Goal: Task Accomplishment & Management: Complete application form

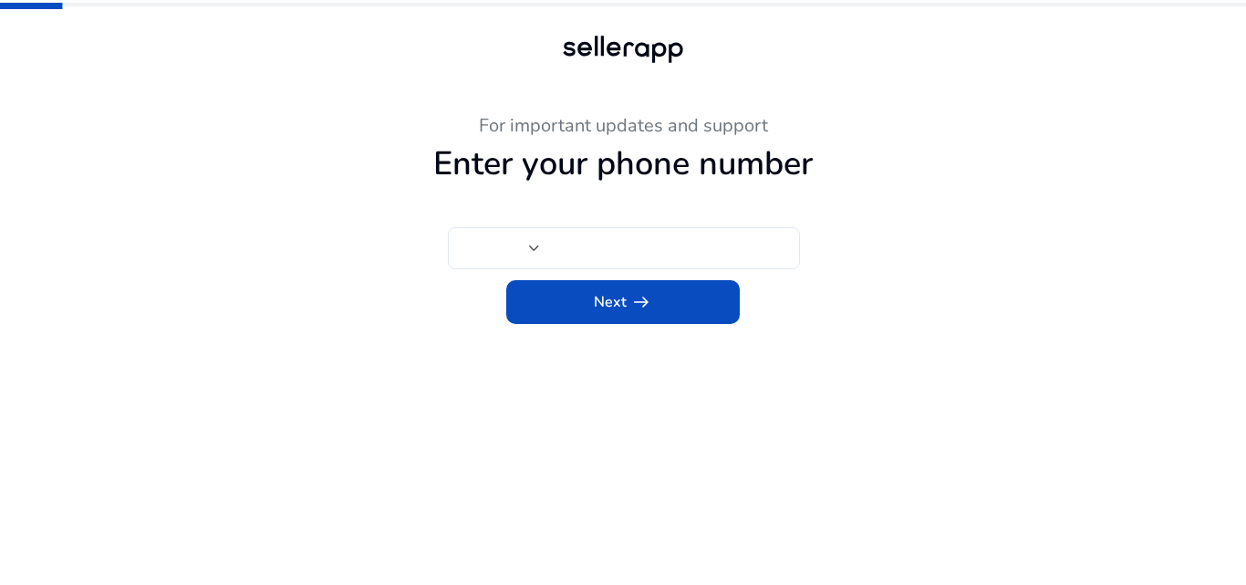
type input "***"
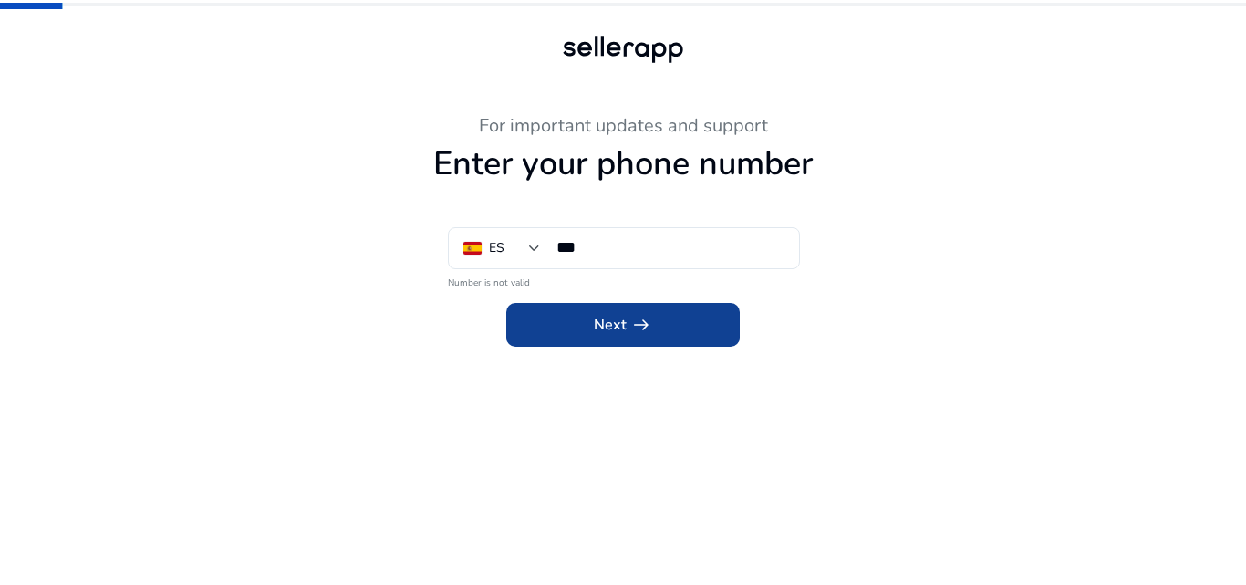
click at [616, 337] on span at bounding box center [622, 325] width 233 height 44
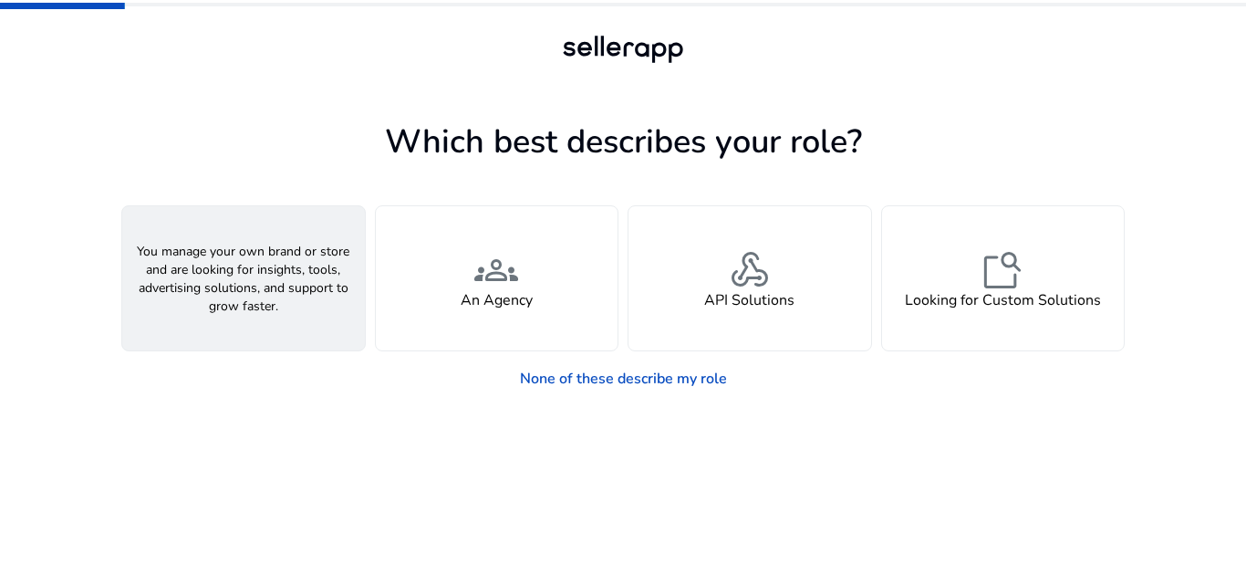
click at [355, 296] on div "person A Seller" at bounding box center [243, 278] width 243 height 144
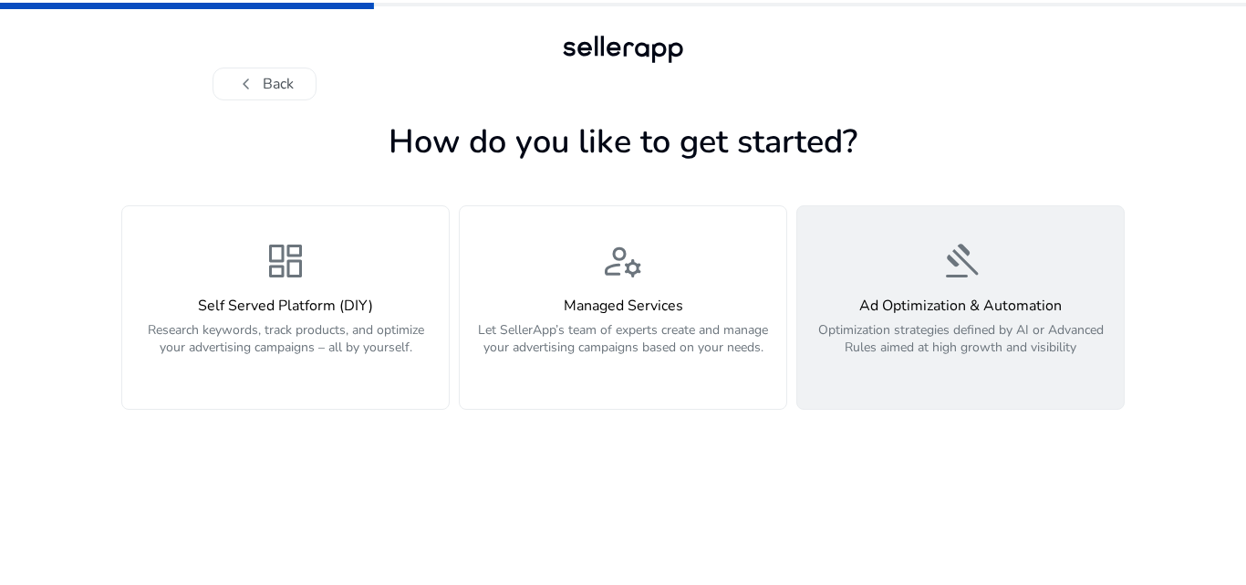
click at [966, 304] on h4 "Ad Optimization & Automation" at bounding box center [960, 305] width 305 height 17
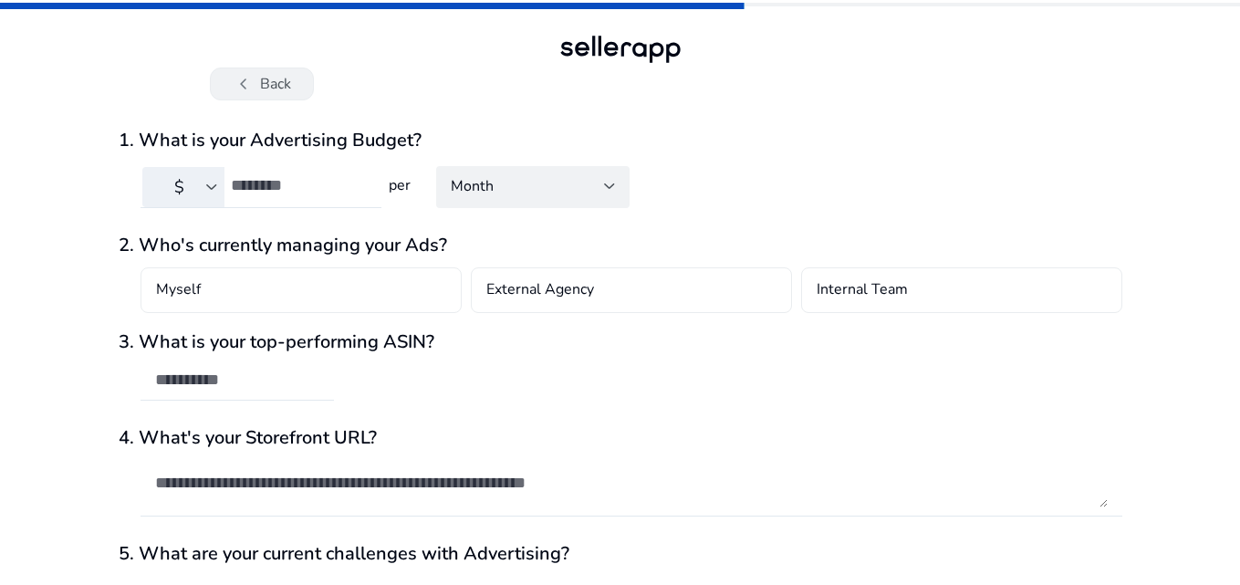
click at [257, 90] on button "chevron_left Back" at bounding box center [262, 83] width 104 height 33
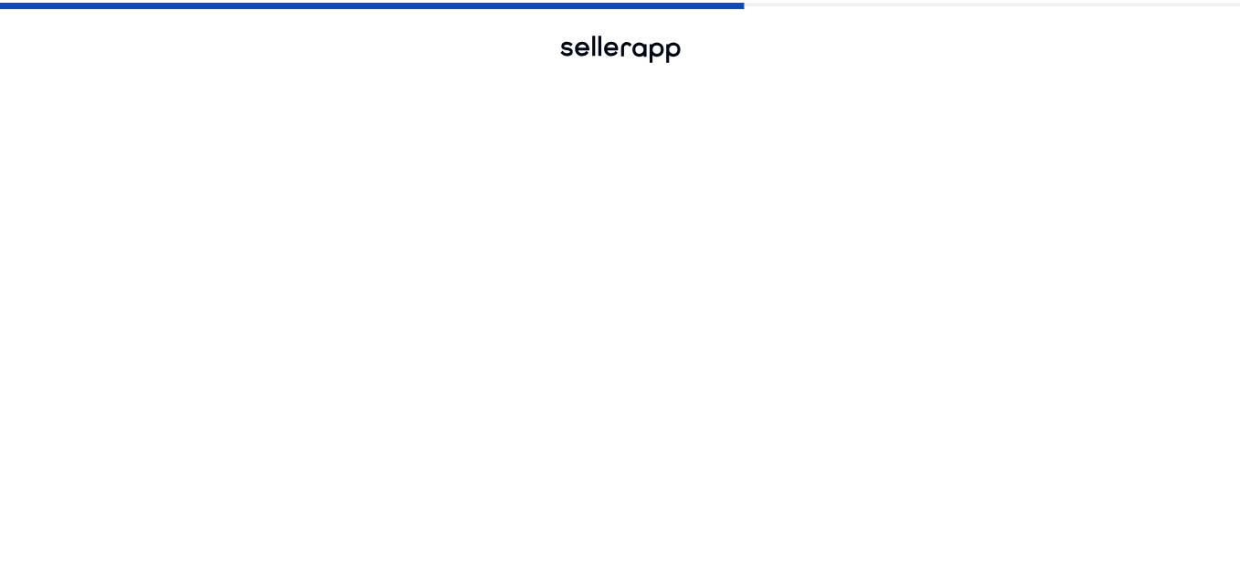
click at [257, 90] on button "chevron_left Back" at bounding box center [262, 83] width 104 height 33
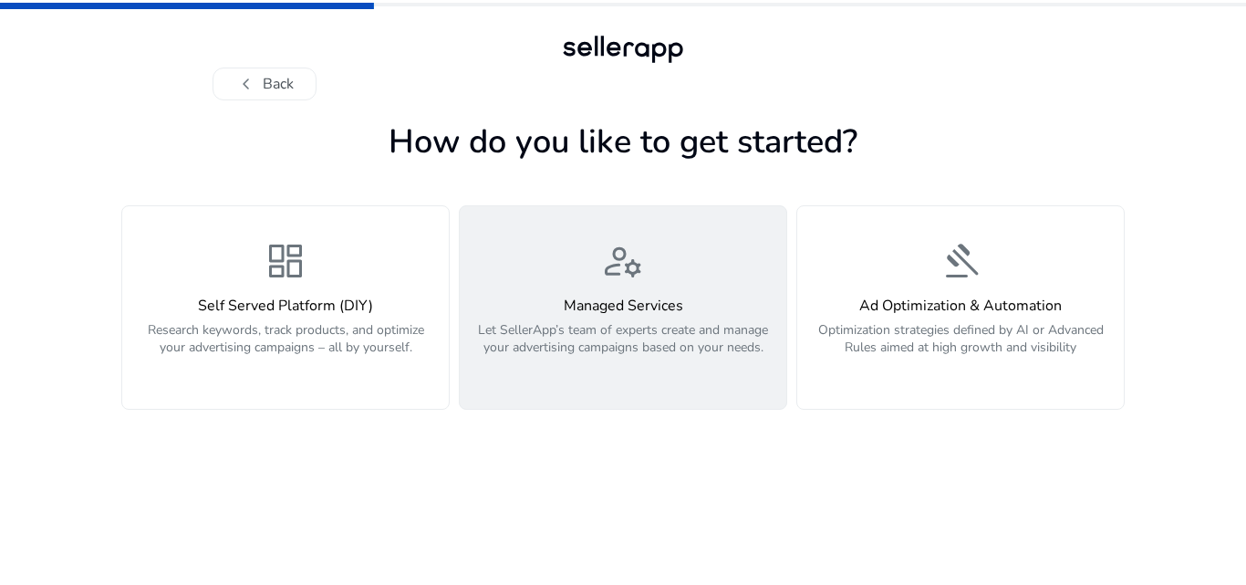
click at [674, 271] on div "manage_accounts Managed Services Let SellerApp’s team of experts create and man…" at bounding box center [623, 307] width 305 height 137
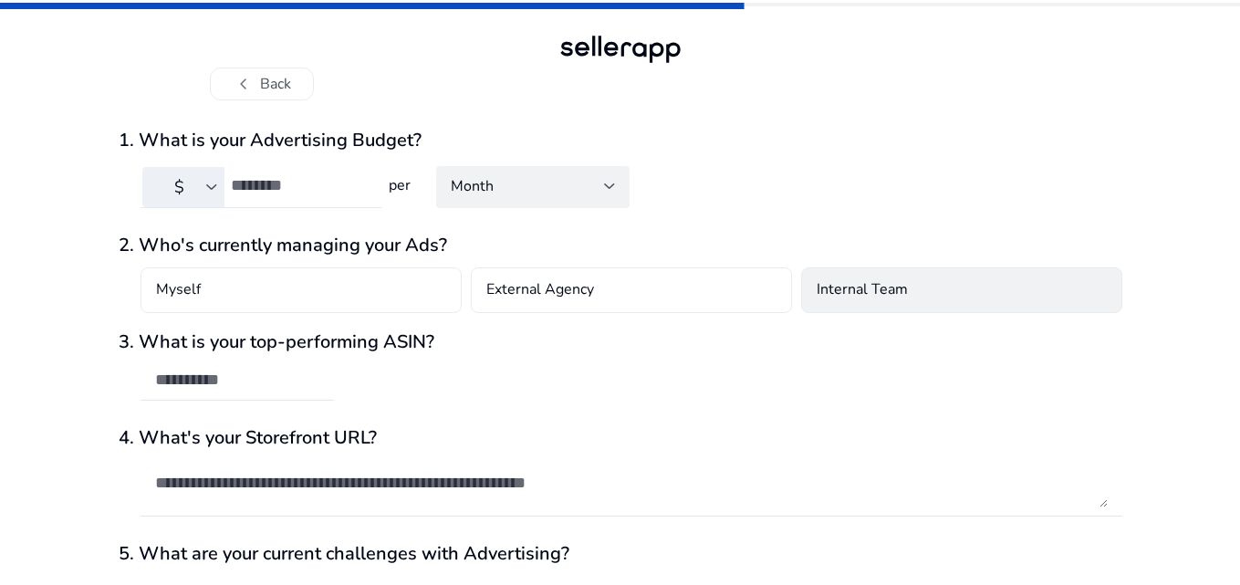
click at [1091, 293] on div "Internal Team" at bounding box center [961, 290] width 321 height 46
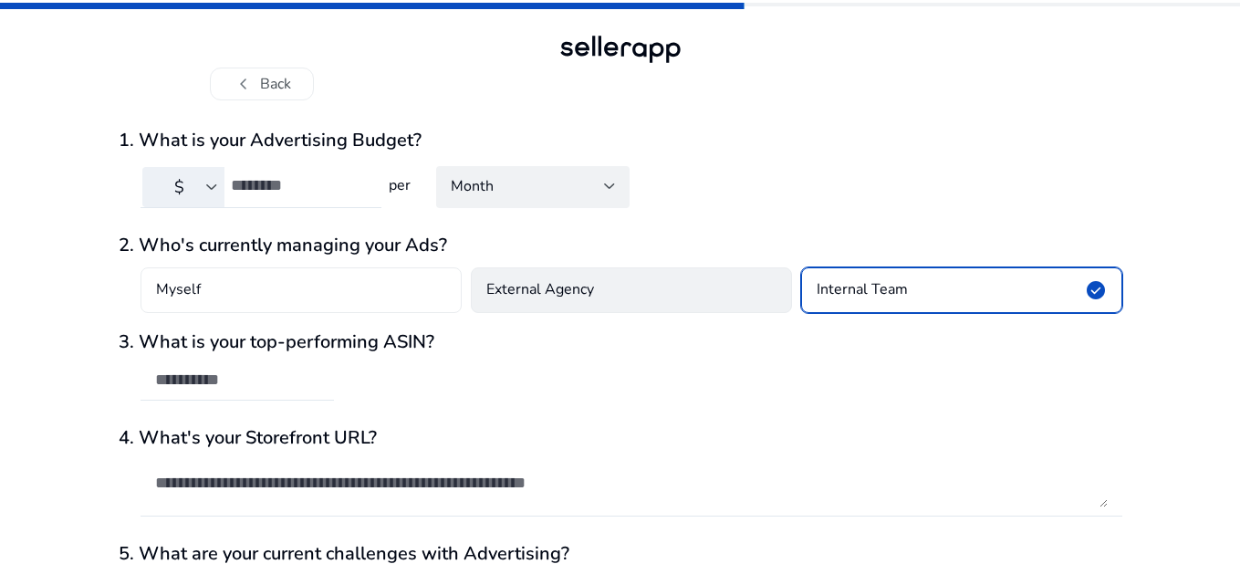
click at [657, 279] on div "External Agency" at bounding box center [631, 290] width 321 height 46
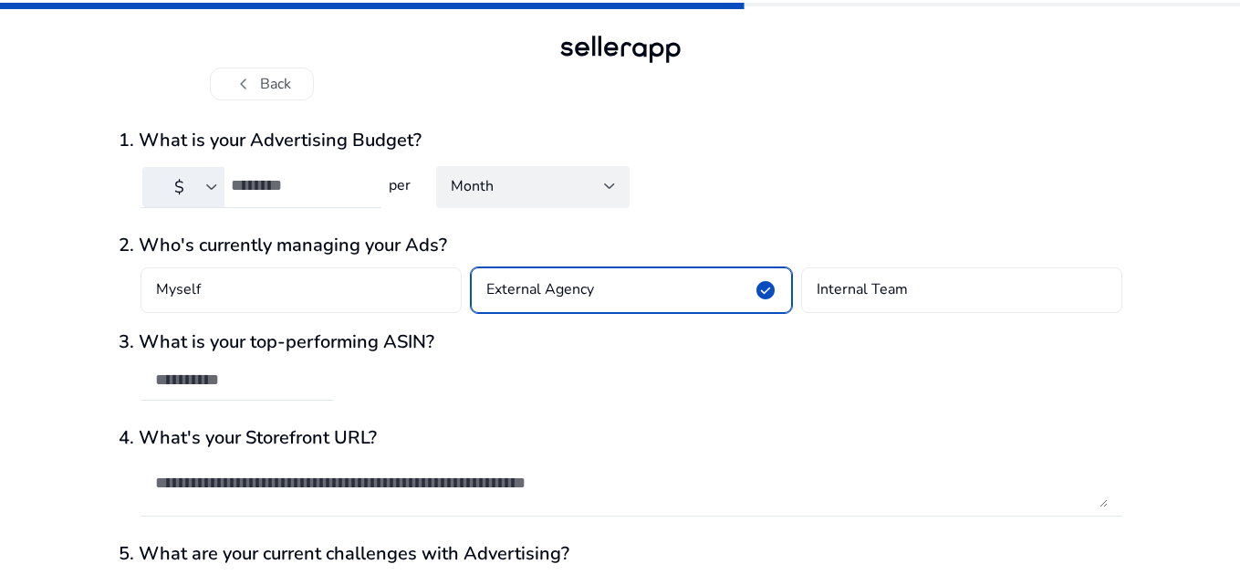
click at [700, 383] on div "3. What is your top-performing ASIN?" at bounding box center [620, 375] width 1003 height 88
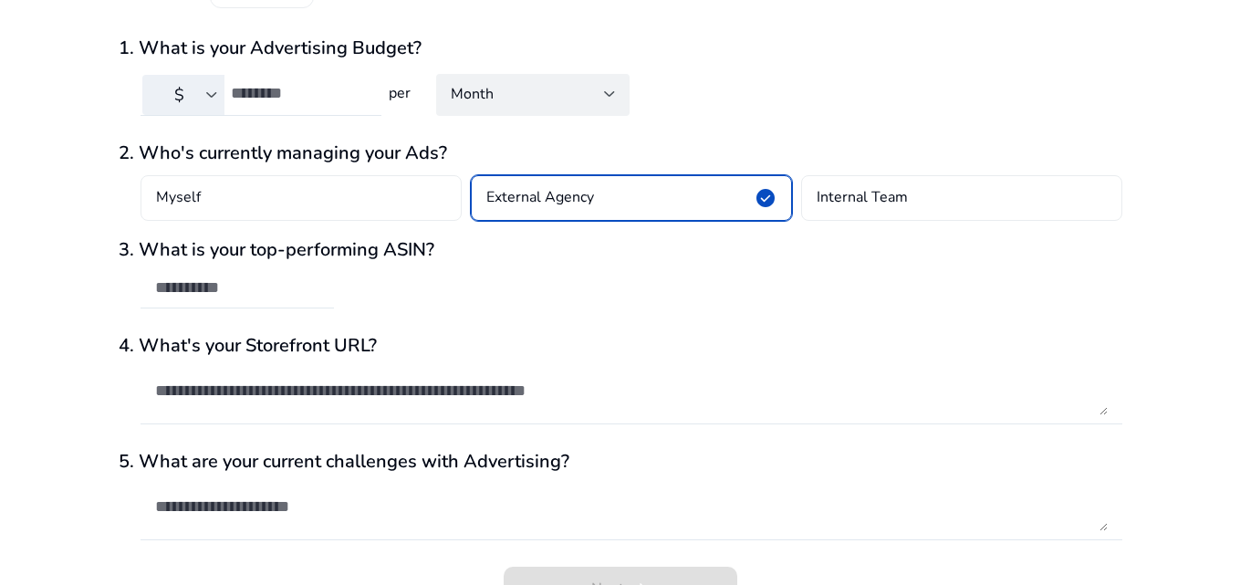
scroll to position [129, 0]
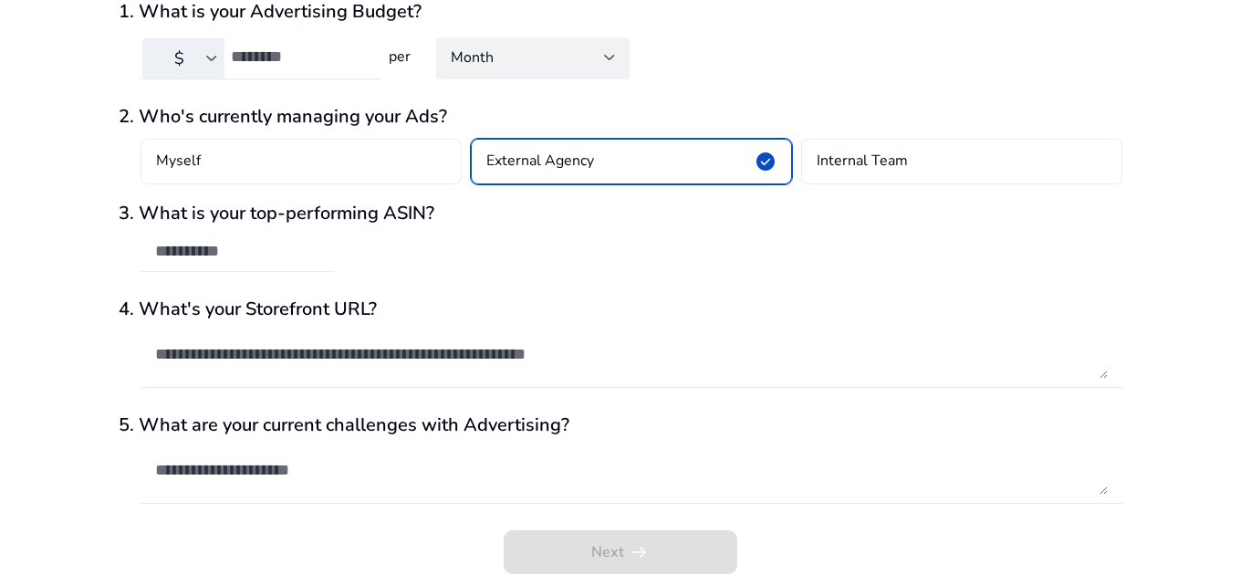
click at [161, 256] on input "text" at bounding box center [237, 251] width 164 height 20
type input "****"
click at [306, 337] on textarea at bounding box center [631, 353] width 952 height 49
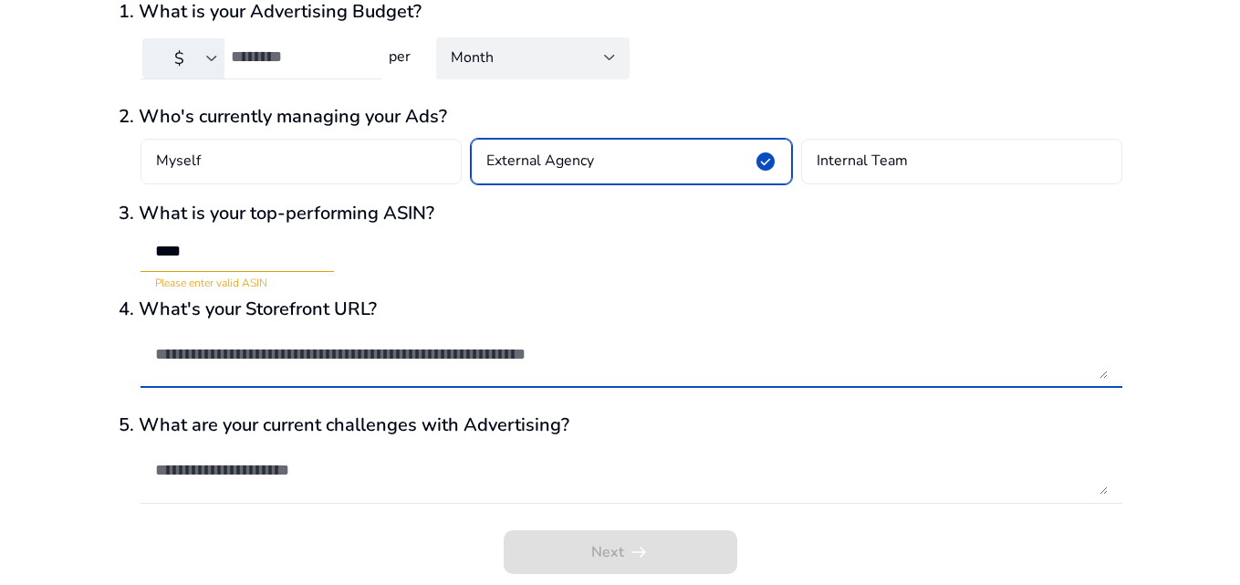
click at [347, 370] on textarea at bounding box center [631, 353] width 952 height 49
click at [791, 110] on h3 "2. Who's currently managing your Ads?" at bounding box center [620, 117] width 1003 height 22
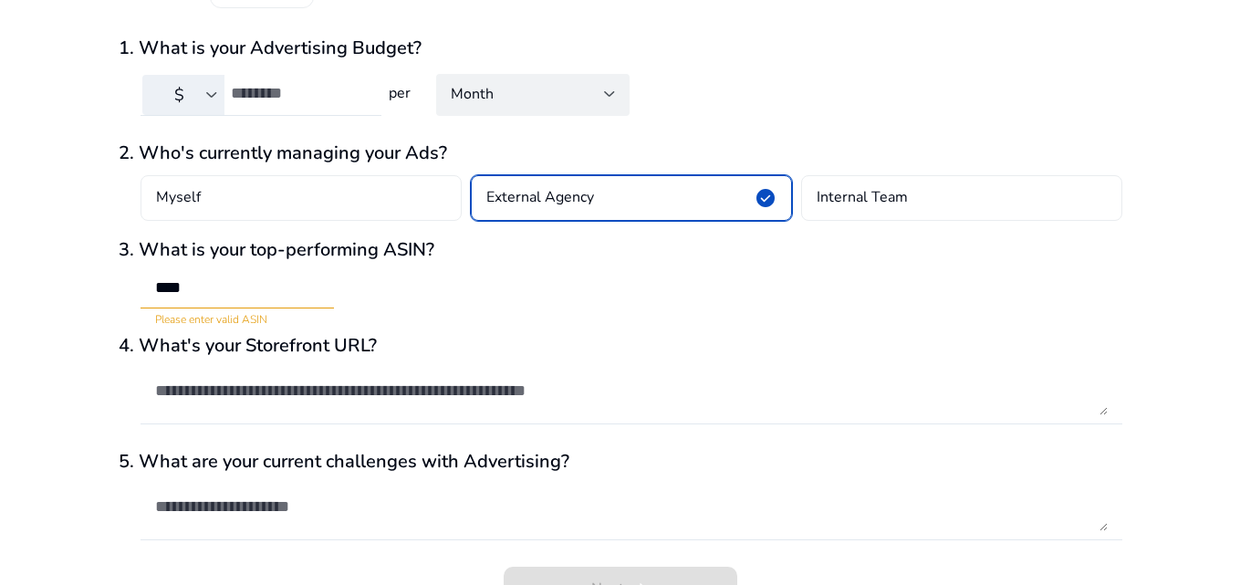
scroll to position [0, 0]
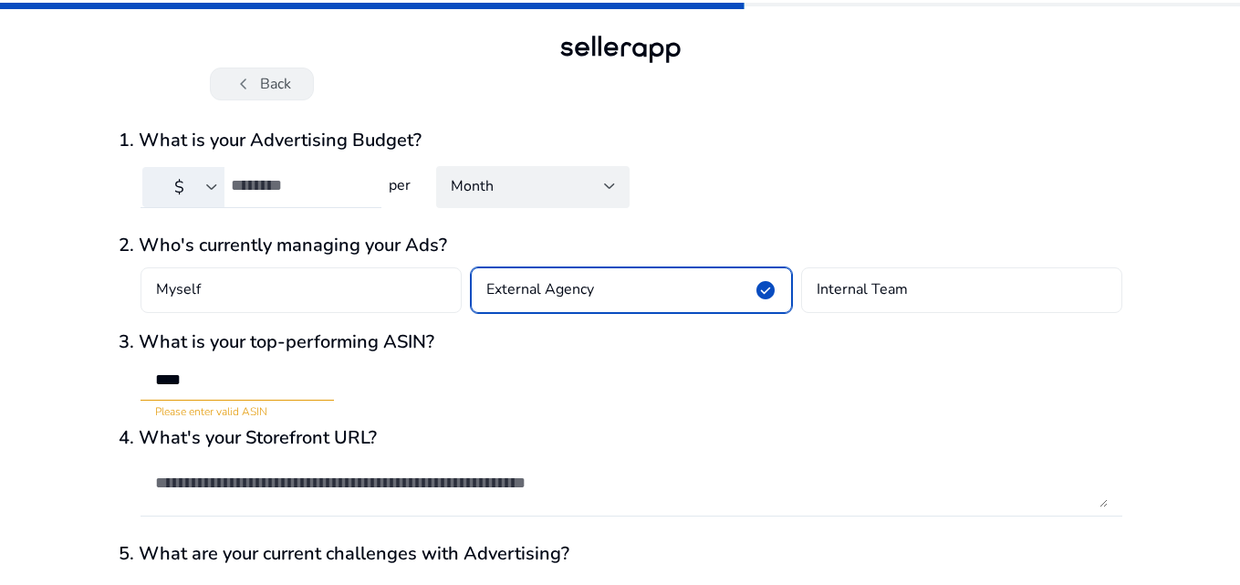
click at [220, 99] on button "chevron_left Back" at bounding box center [262, 83] width 104 height 33
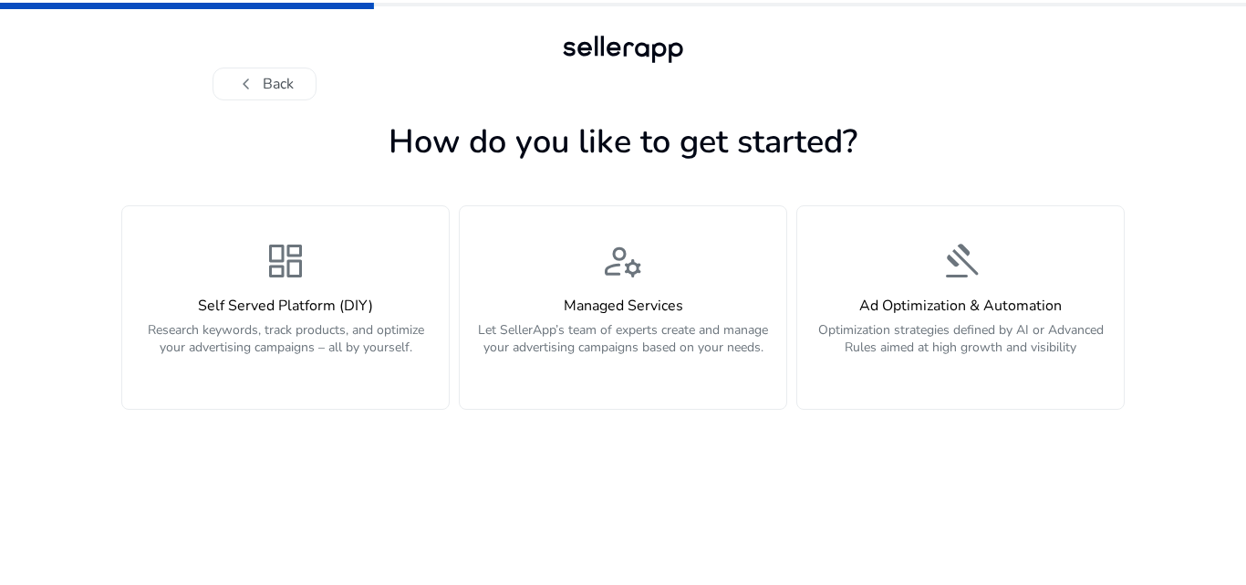
click at [1041, 132] on h1 "How do you like to get started?" at bounding box center [622, 141] width 1003 height 39
click at [286, 104] on div "How do you like to get started? dashboard Self Served Platform (DIY) Research k…" at bounding box center [622, 342] width 1003 height 484
click at [277, 91] on button "chevron_left Back" at bounding box center [265, 83] width 104 height 33
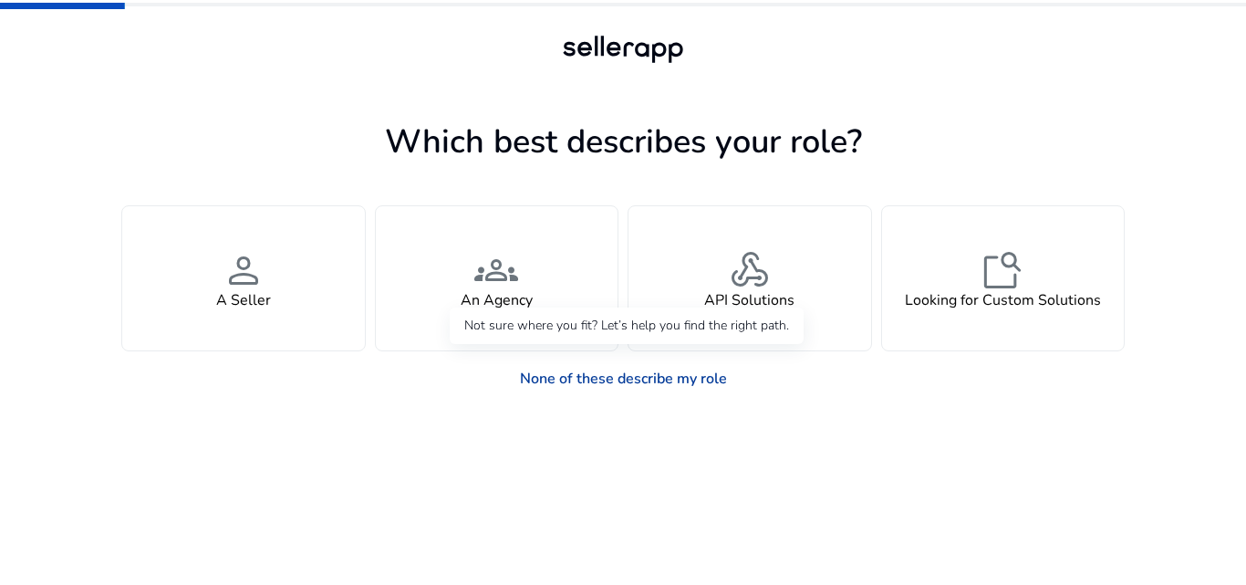
click at [663, 383] on link "None of these describe my role" at bounding box center [623, 378] width 236 height 36
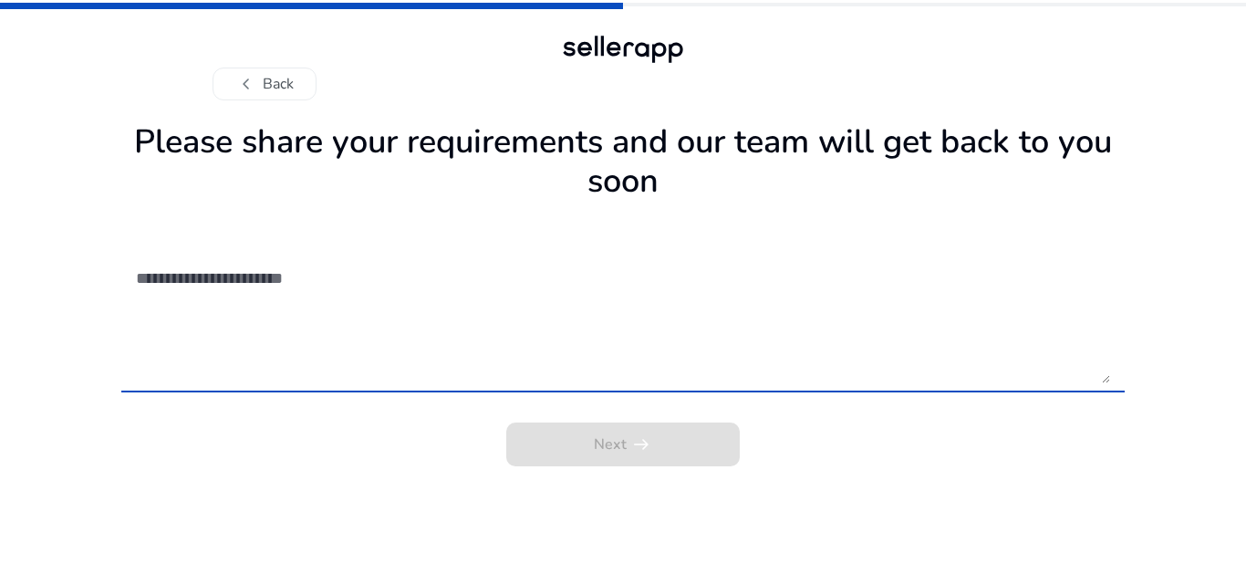
click at [233, 60] on div "chevron_left Back" at bounding box center [623, 65] width 821 height 69
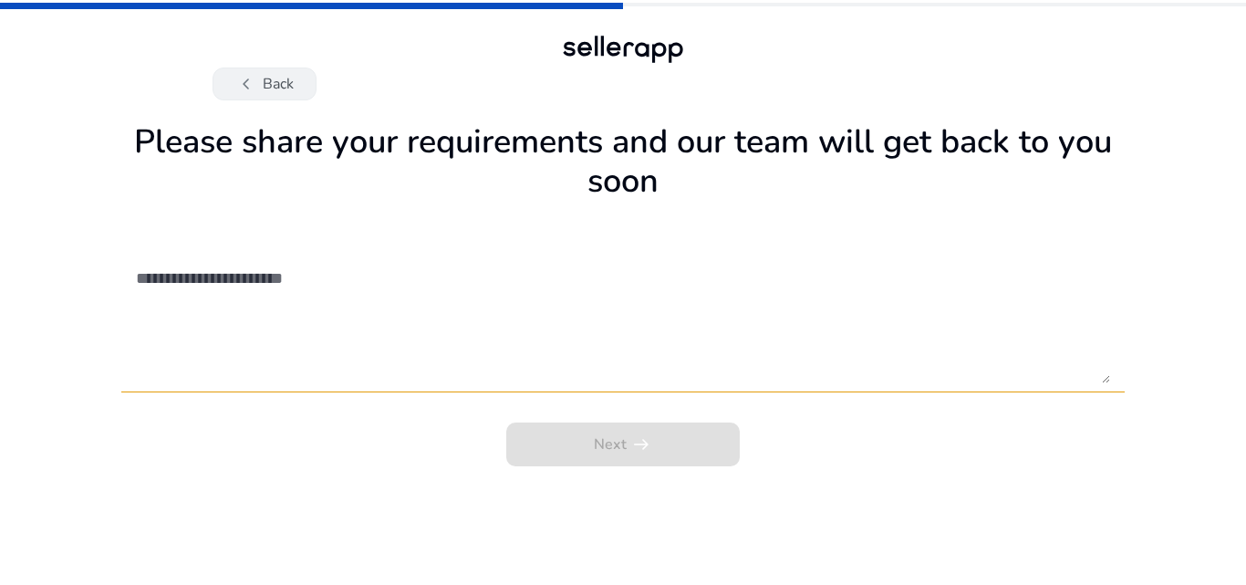
click at [260, 77] on button "chevron_left Back" at bounding box center [265, 83] width 104 height 33
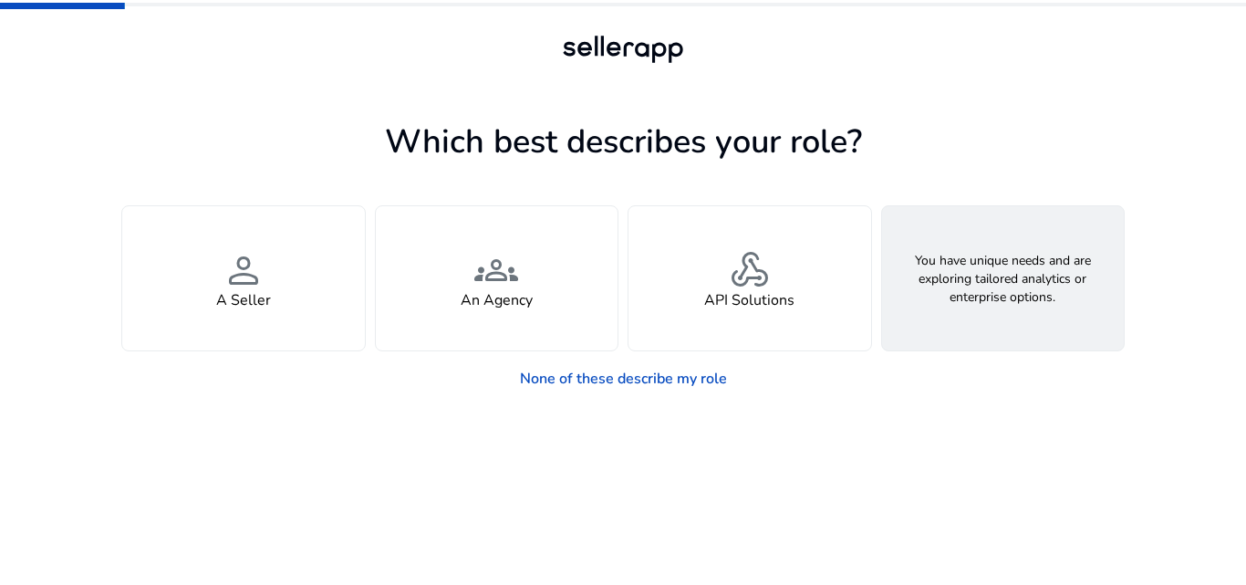
click at [924, 299] on h4 "Looking for Custom Solutions" at bounding box center [1003, 300] width 196 height 17
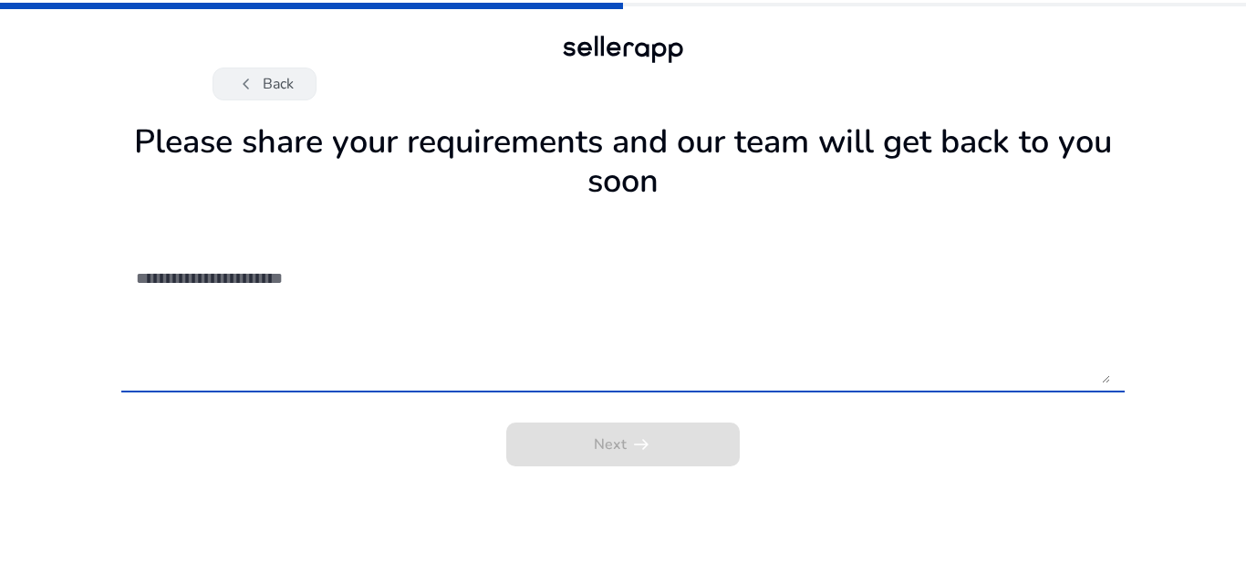
click at [253, 80] on span "chevron_left" at bounding box center [246, 84] width 22 height 22
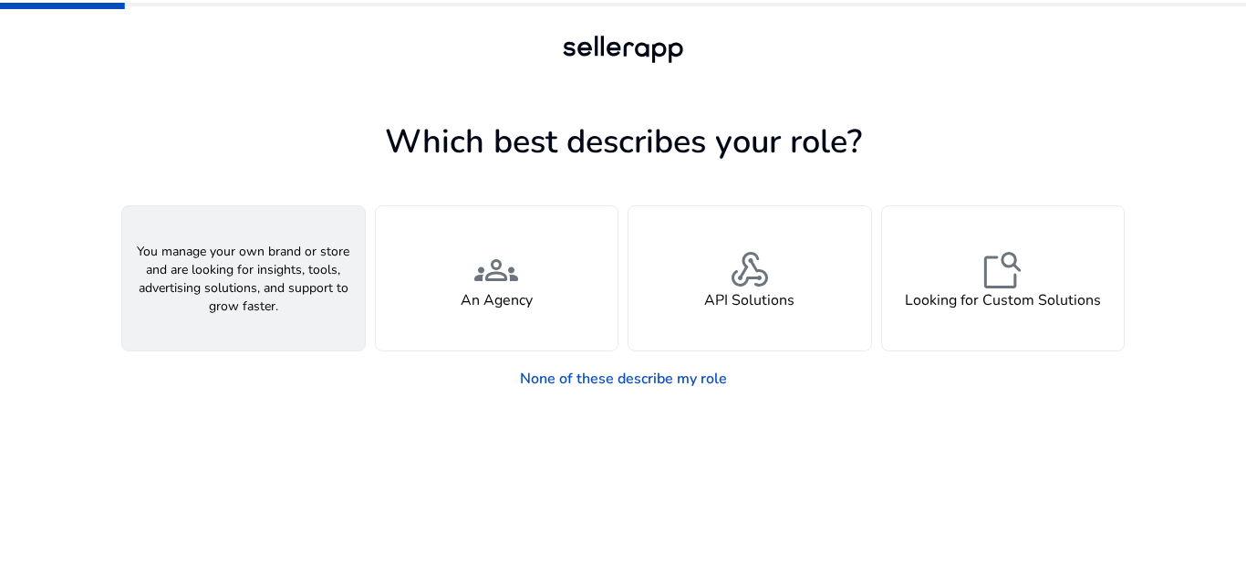
click at [254, 326] on div "person A Seller" at bounding box center [243, 278] width 243 height 144
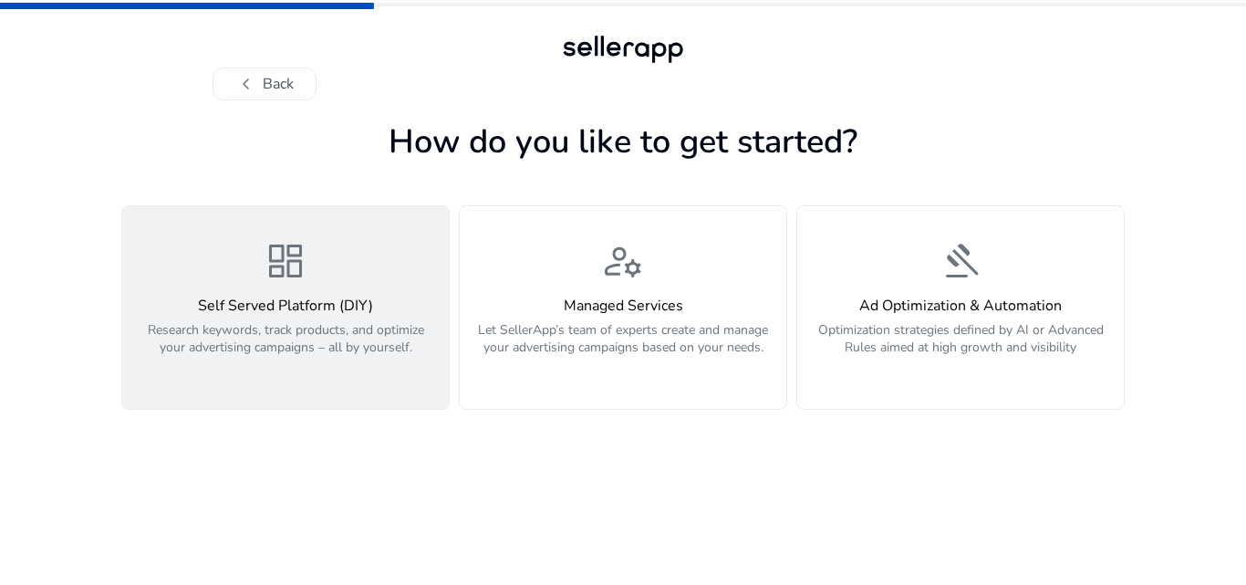
click at [275, 275] on span "dashboard" at bounding box center [286, 261] width 44 height 44
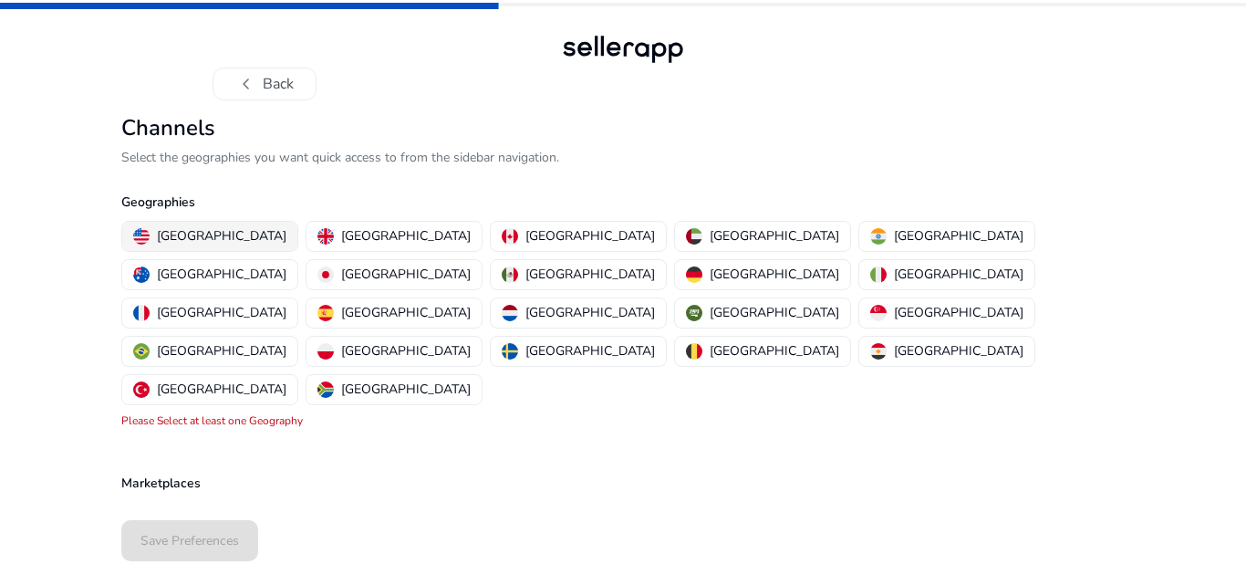
click at [202, 233] on p "[GEOGRAPHIC_DATA]" at bounding box center [222, 235] width 130 height 19
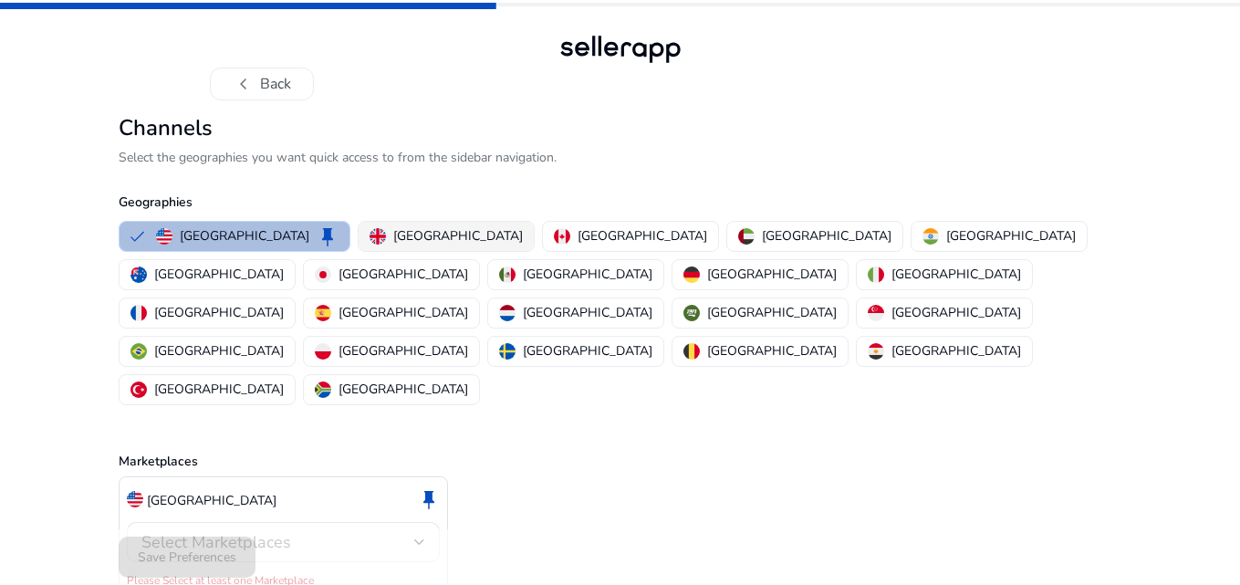
click at [393, 227] on p "[GEOGRAPHIC_DATA]" at bounding box center [458, 235] width 130 height 19
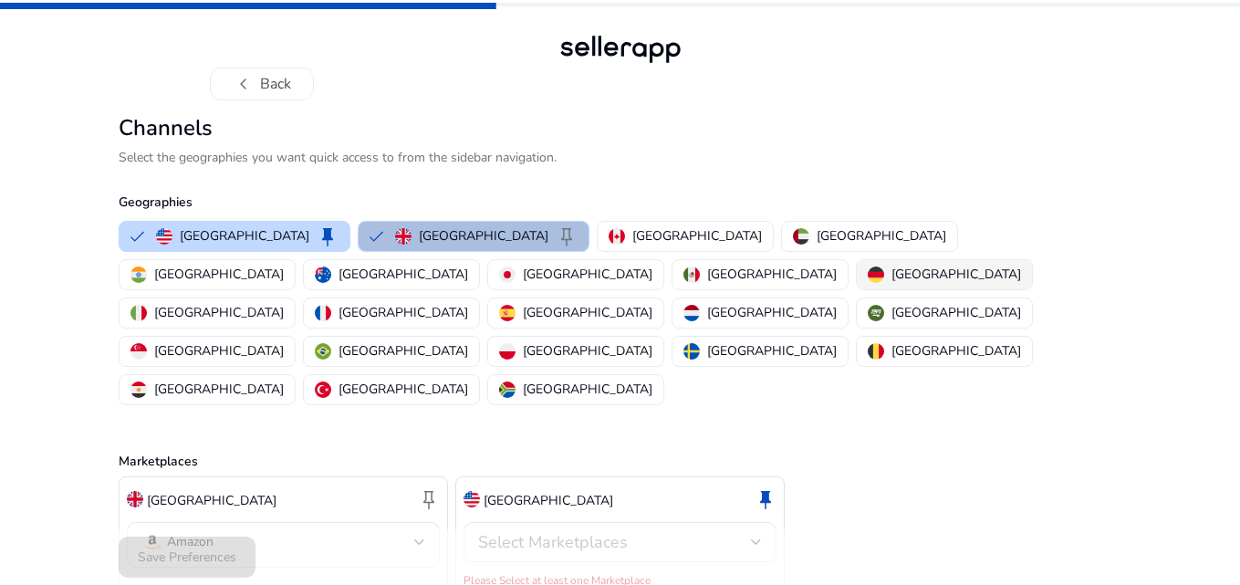
click at [891, 277] on p "[GEOGRAPHIC_DATA]" at bounding box center [956, 274] width 130 height 19
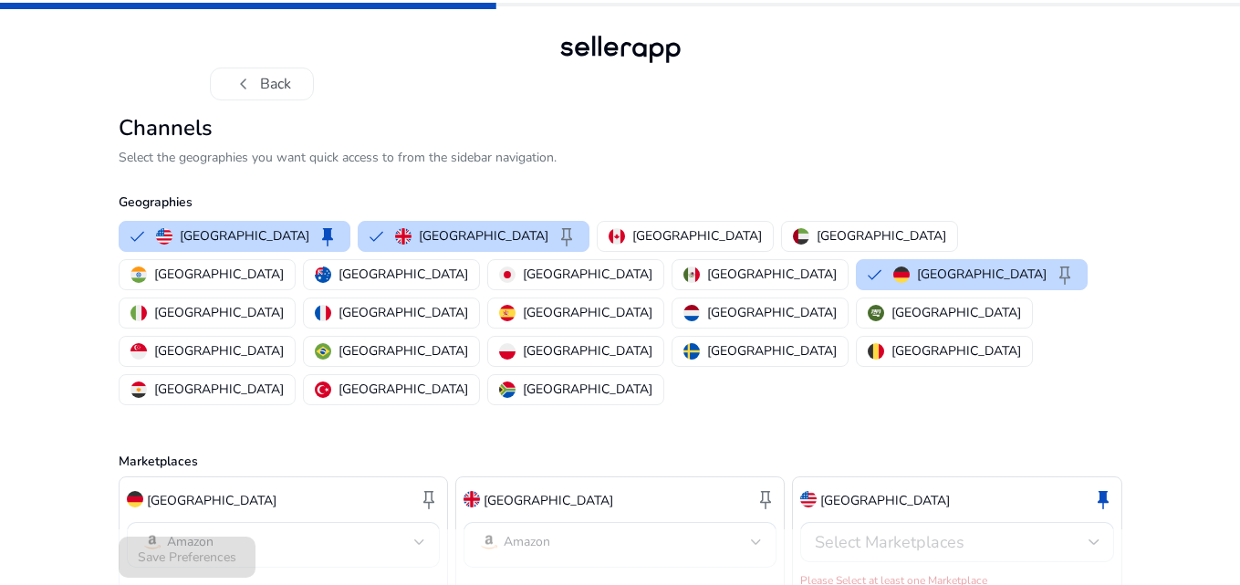
click at [1037, 98] on div "chevron_left Back" at bounding box center [620, 50] width 1240 height 100
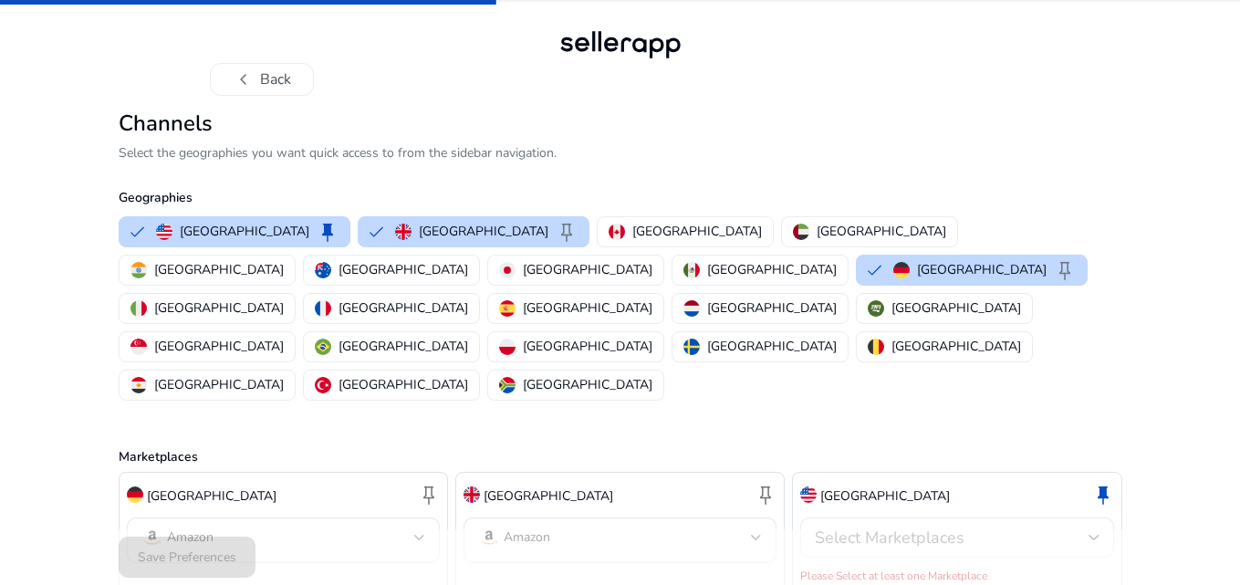
click at [935, 517] on div "Select Marketplaces" at bounding box center [956, 537] width 284 height 40
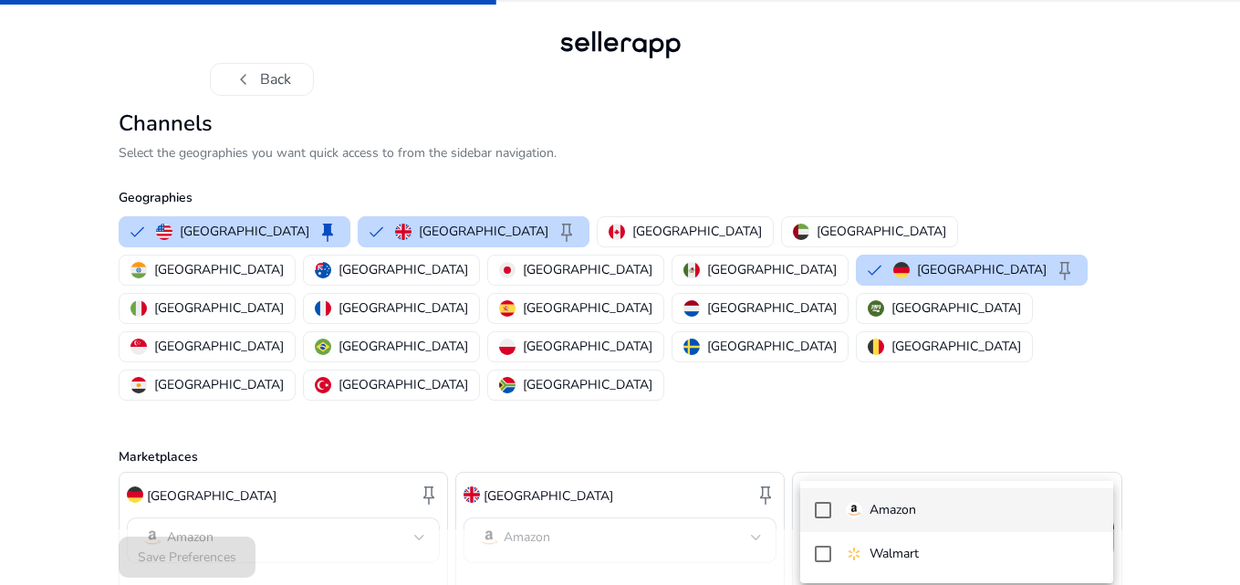
click at [919, 507] on span "Amazon" at bounding box center [971, 510] width 253 height 20
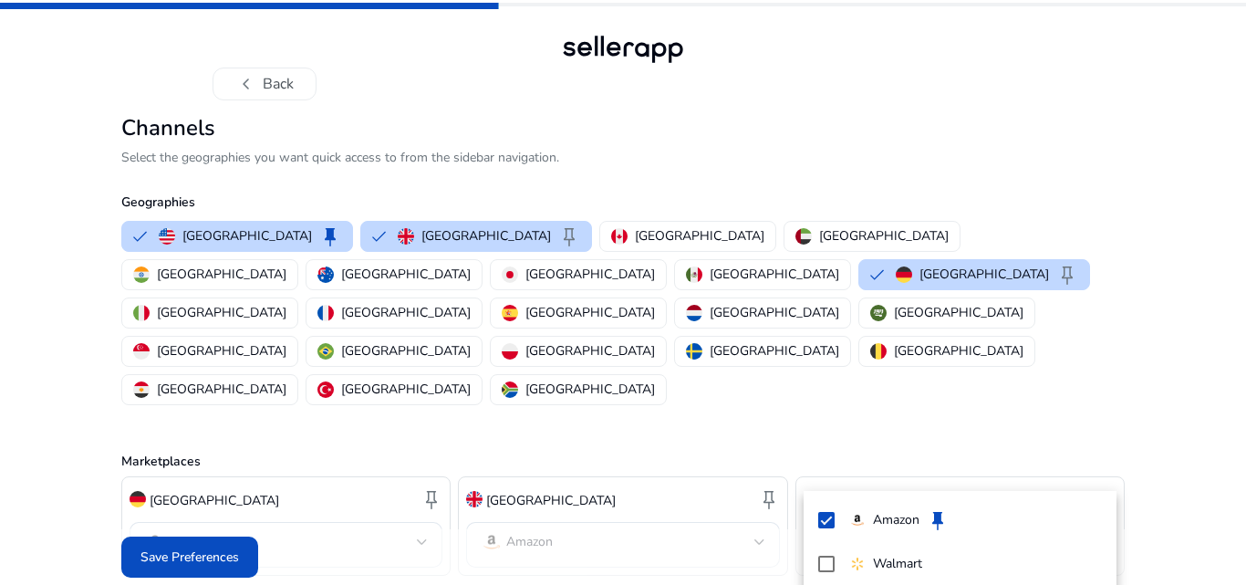
click at [158, 539] on div at bounding box center [623, 292] width 1246 height 585
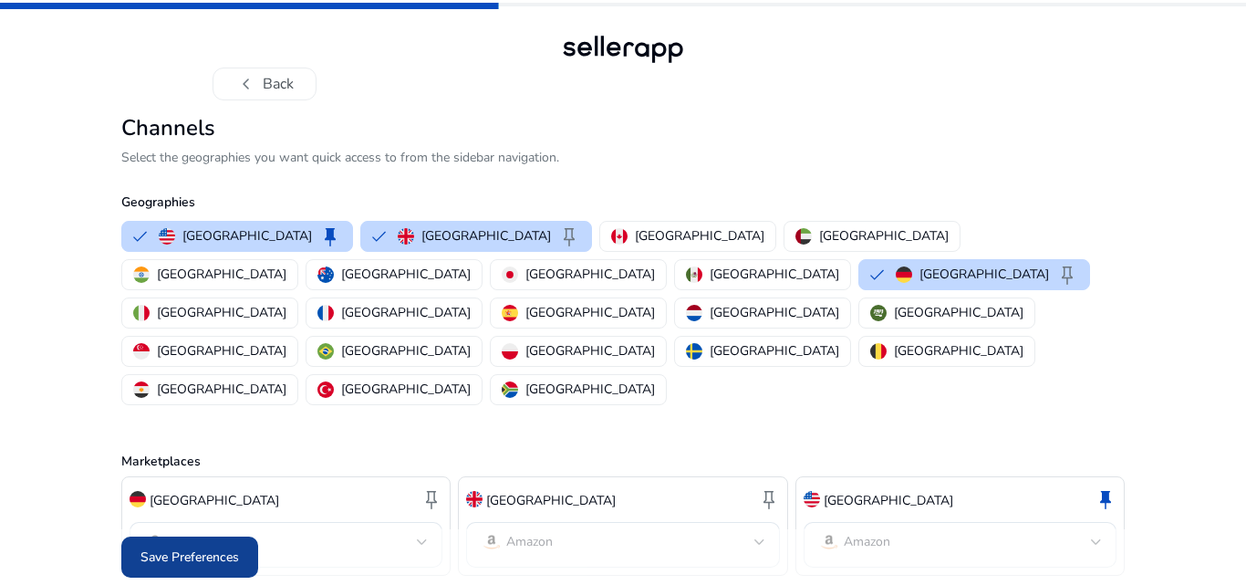
click at [183, 547] on span "Save Preferences" at bounding box center [189, 556] width 99 height 19
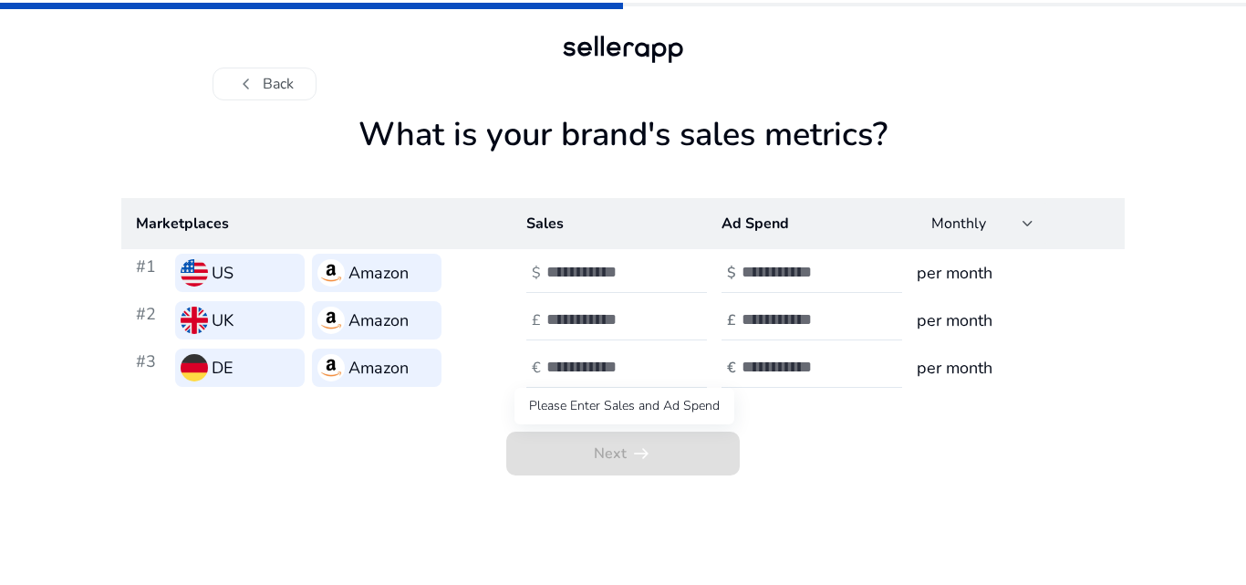
click at [605, 472] on span "Next arrow_right_alt" at bounding box center [622, 453] width 233 height 44
click at [611, 273] on input "number" at bounding box center [607, 272] width 123 height 20
type input "***"
click at [751, 273] on input "number" at bounding box center [803, 272] width 123 height 20
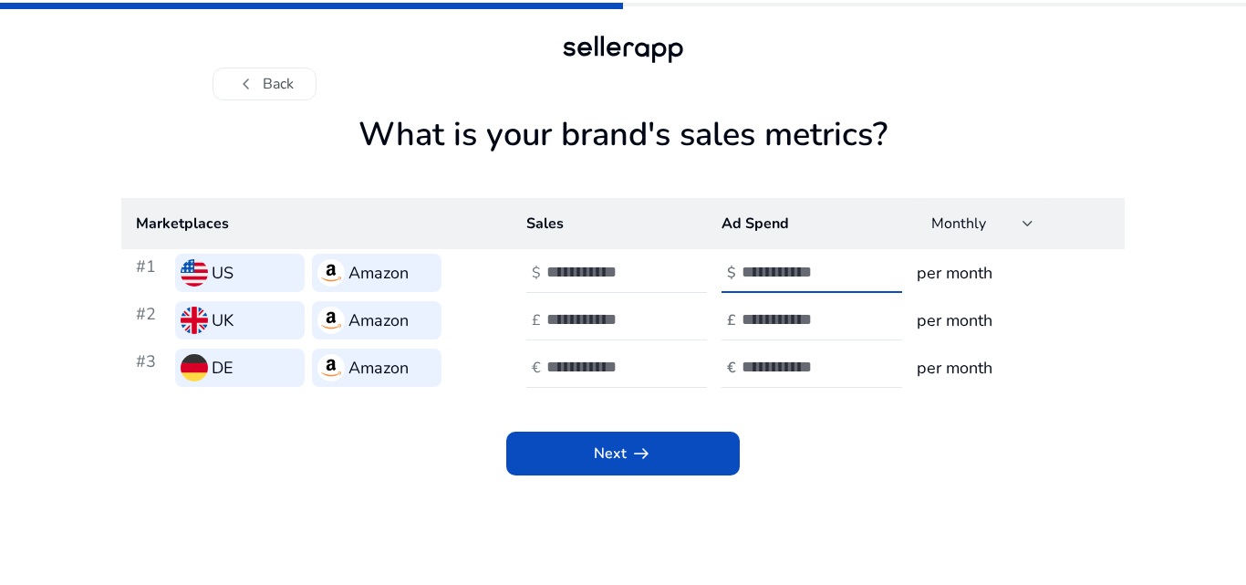
type input "***"
click at [617, 316] on input "number" at bounding box center [607, 319] width 123 height 20
click at [617, 316] on input "***" at bounding box center [607, 319] width 123 height 20
type input "***"
click at [759, 318] on input "number" at bounding box center [803, 319] width 123 height 20
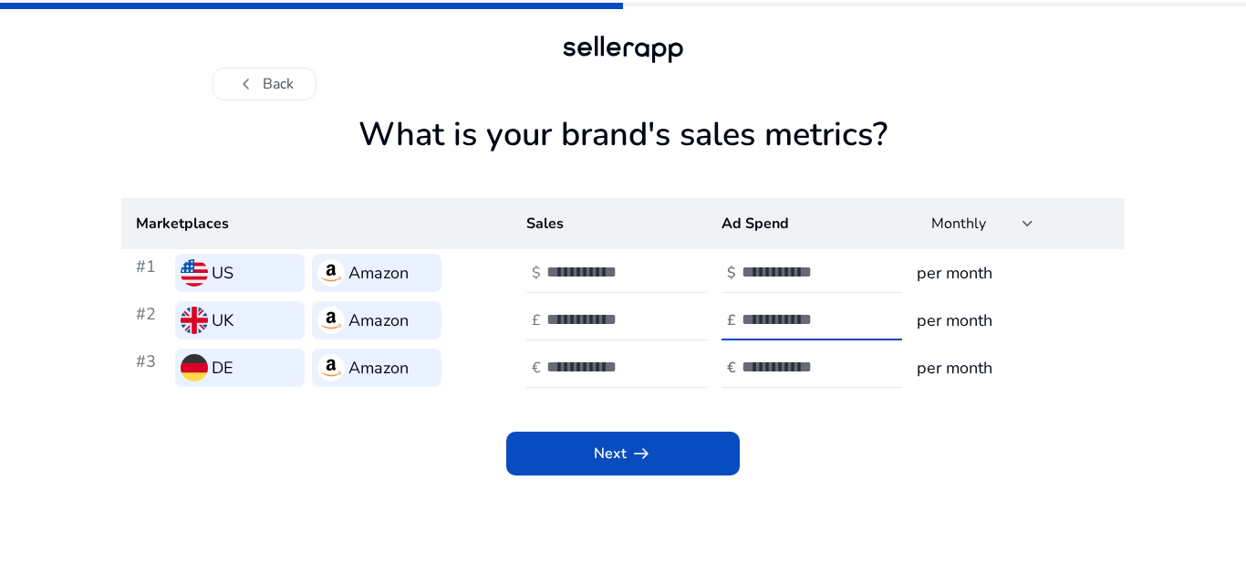
type input "**"
click at [688, 280] on div "***" at bounding box center [628, 273] width 164 height 40
type input "**"
click at [787, 323] on input "**" at bounding box center [803, 319] width 123 height 20
type input "***"
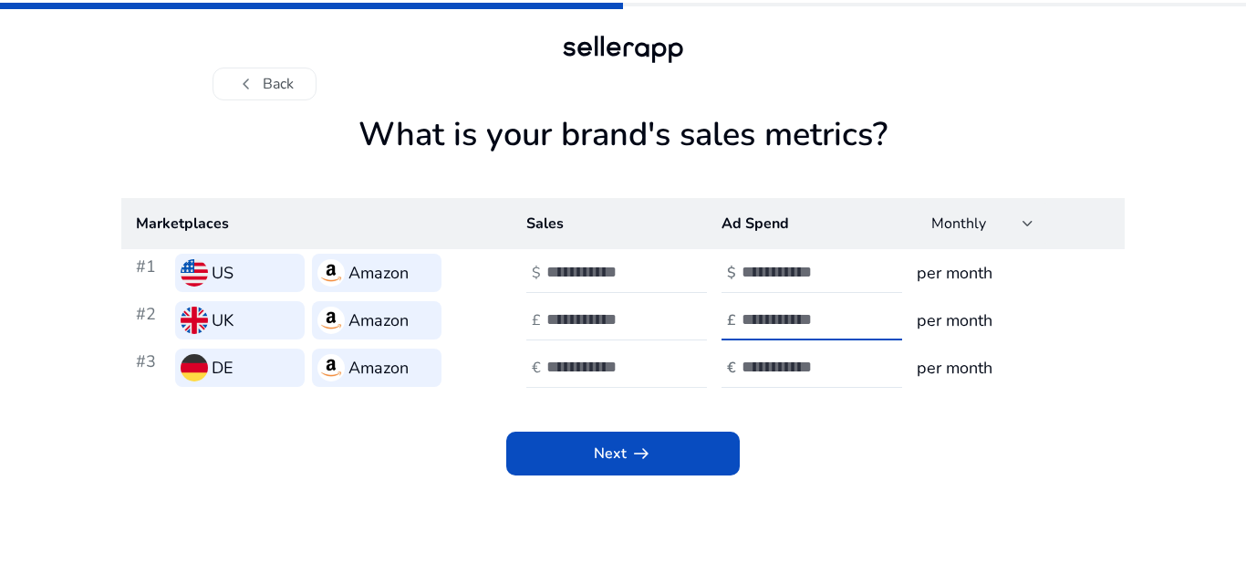
click at [659, 363] on input "*" at bounding box center [607, 367] width 123 height 20
type input "**"
click at [788, 369] on input "number" at bounding box center [803, 367] width 123 height 20
type input "***"
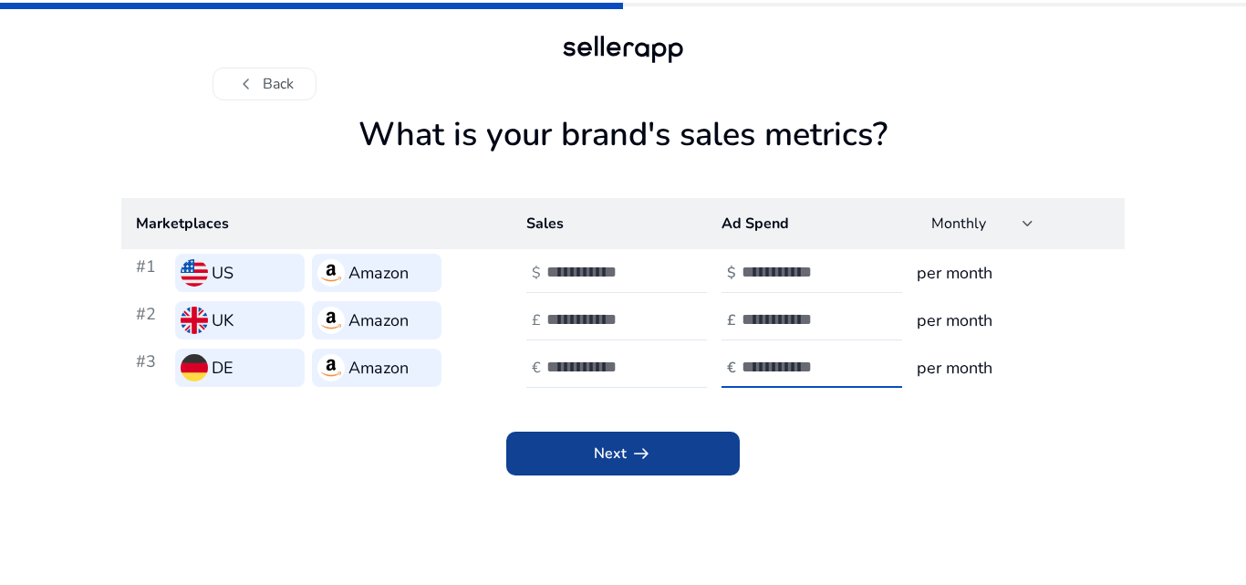
click at [610, 452] on span "Next arrow_right_alt" at bounding box center [623, 453] width 58 height 22
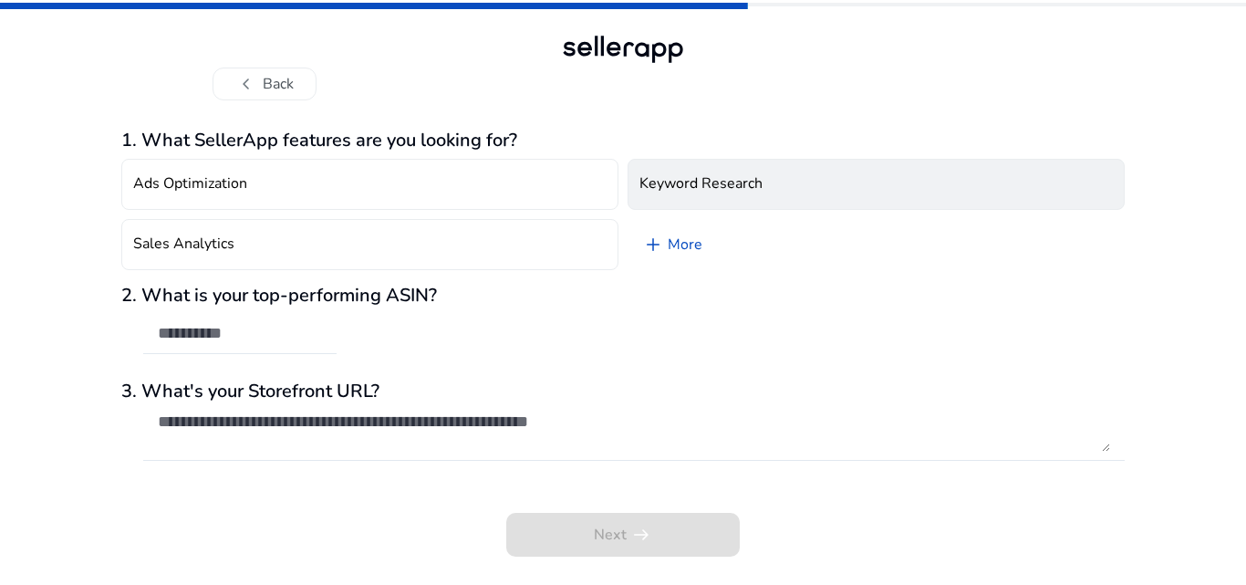
click at [720, 189] on h4 "Keyword Research" at bounding box center [700, 183] width 123 height 17
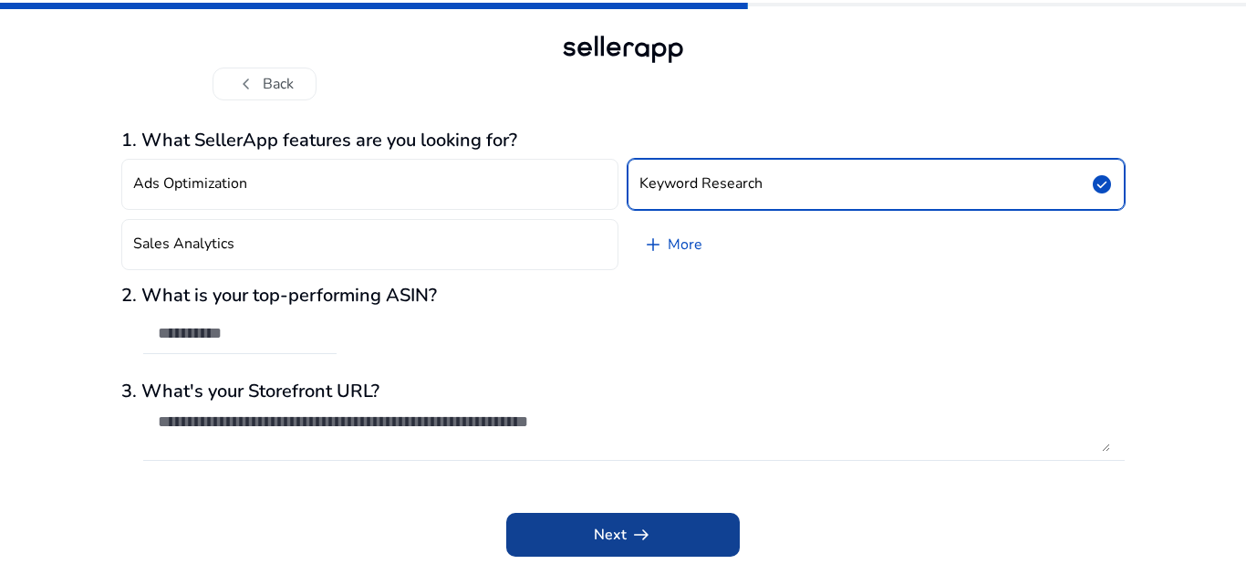
click at [627, 548] on span at bounding box center [622, 535] width 233 height 44
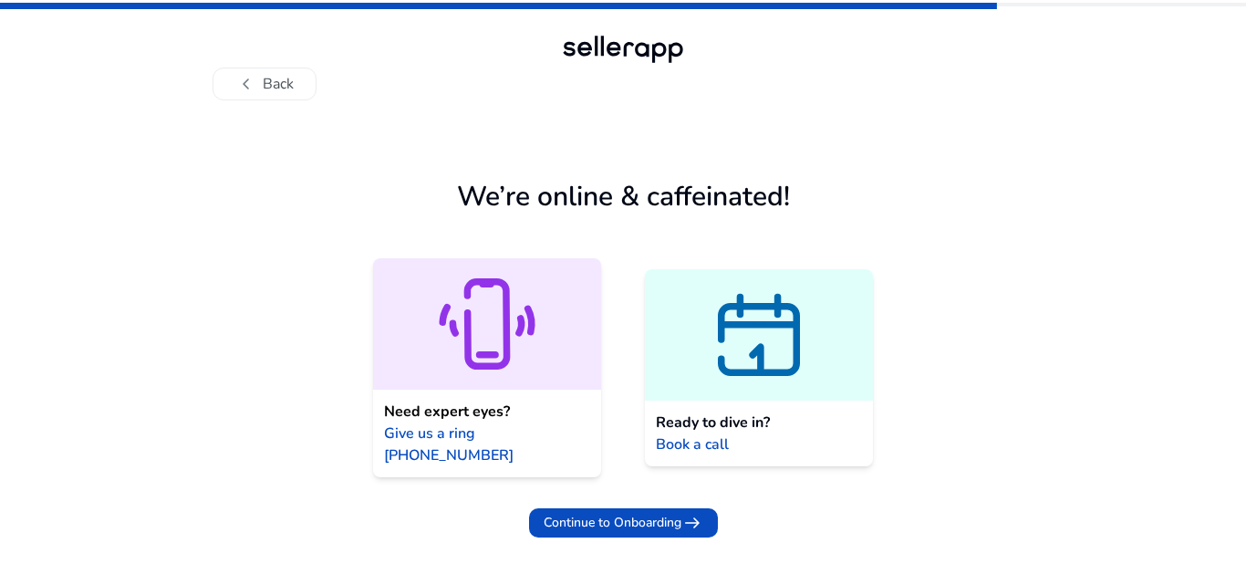
click at [1117, 227] on app-connect-users "We’re online & caffeinated! Need expert eyes? Give us a ring [PHONE_NUMBER] Rea…" at bounding box center [622, 350] width 1003 height 470
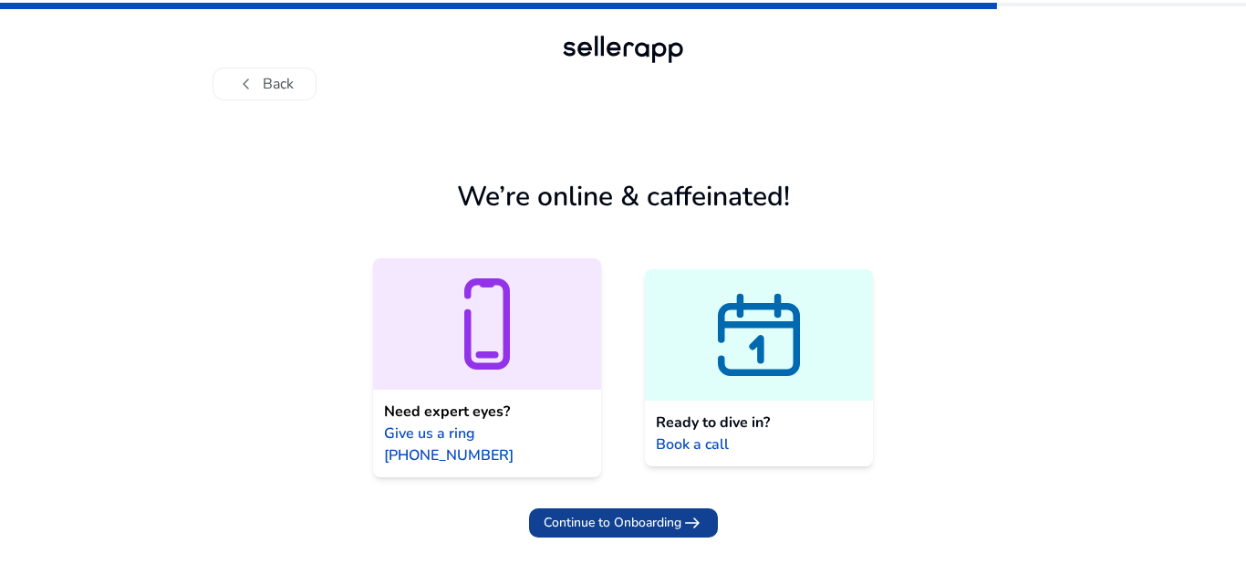
click at [622, 513] on span "Continue to Onboarding" at bounding box center [613, 522] width 138 height 19
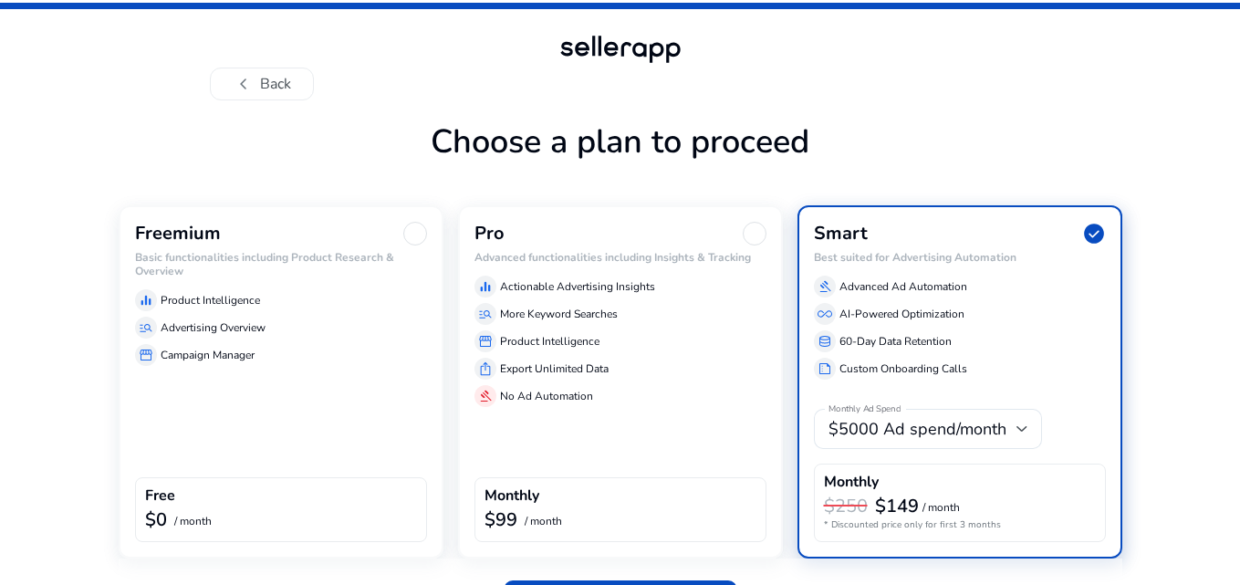
click at [288, 296] on div "equalizer Product Intelligence" at bounding box center [281, 300] width 292 height 22
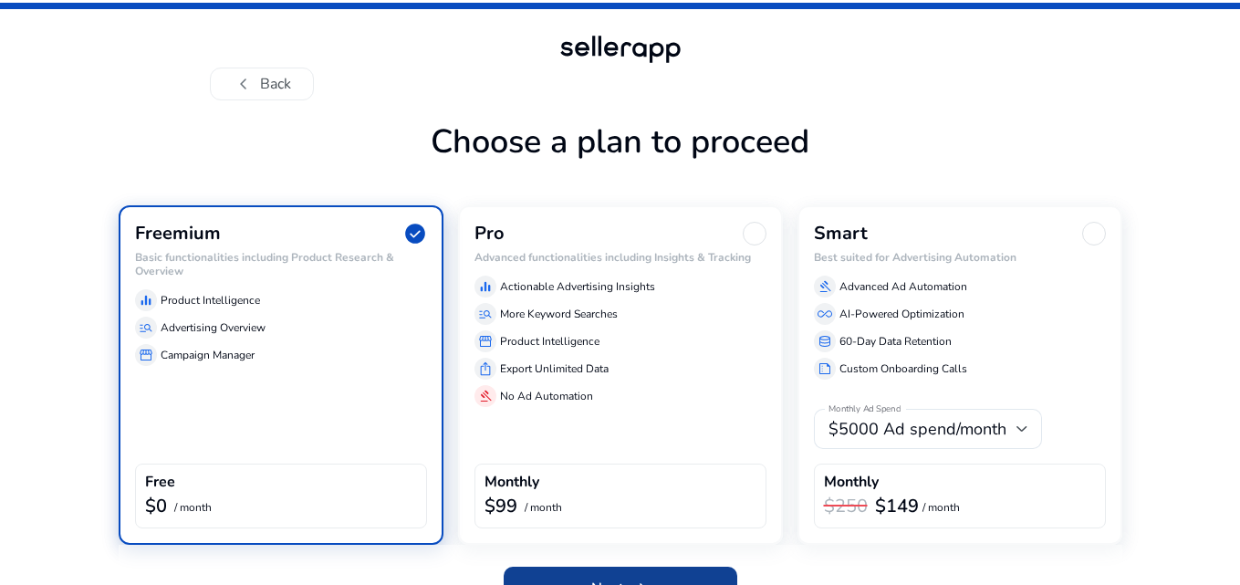
click at [585, 566] on span at bounding box center [619, 588] width 233 height 44
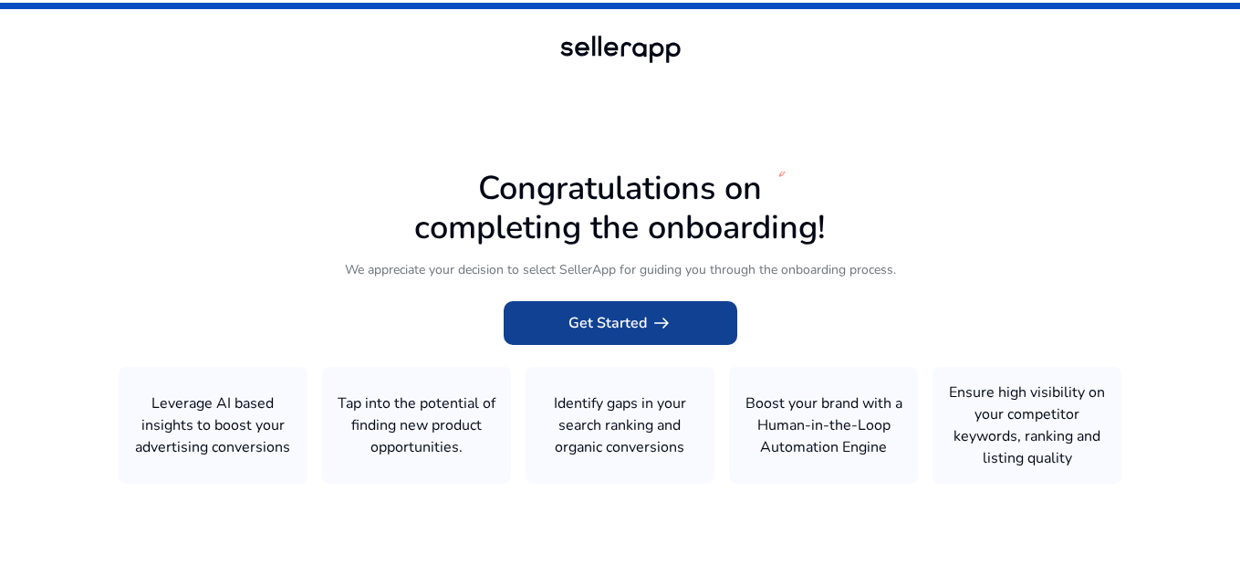
click at [639, 336] on span at bounding box center [619, 323] width 233 height 44
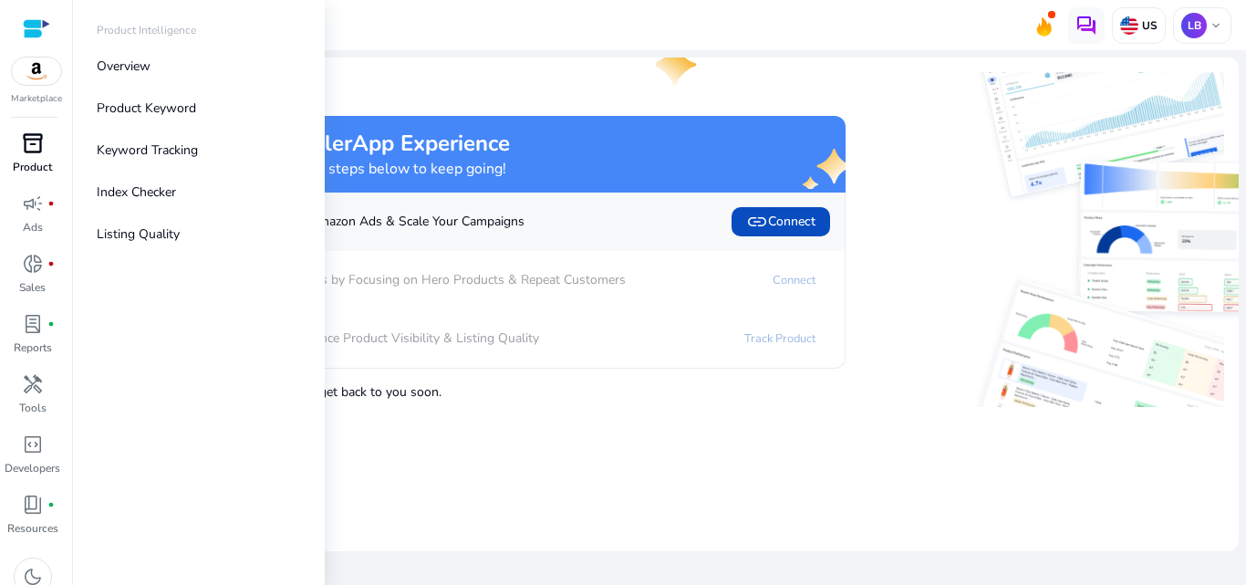
click at [32, 153] on span "inventory_2" at bounding box center [33, 143] width 22 height 22
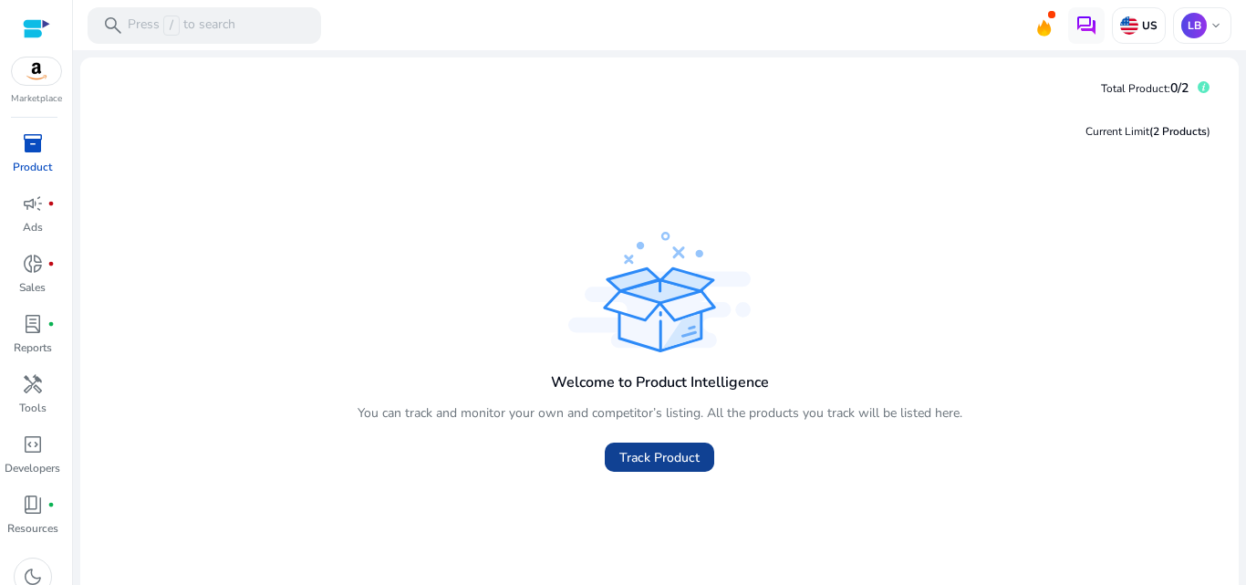
click at [674, 443] on span at bounding box center [659, 457] width 109 height 44
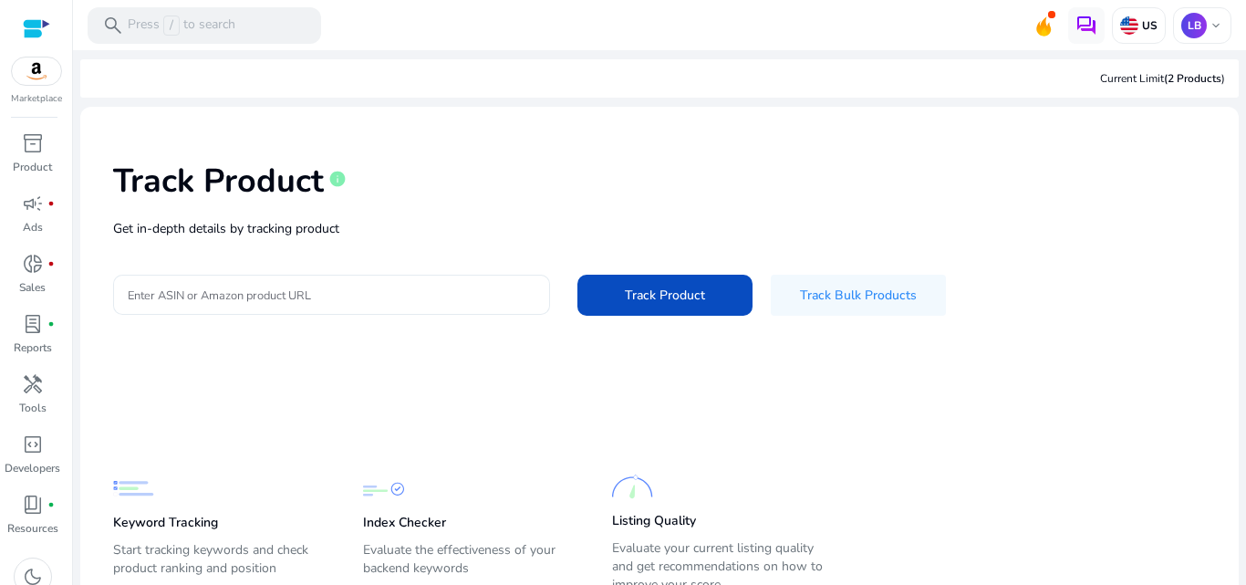
click at [353, 299] on input "Enter ASIN or Amazon product URL" at bounding box center [332, 295] width 408 height 20
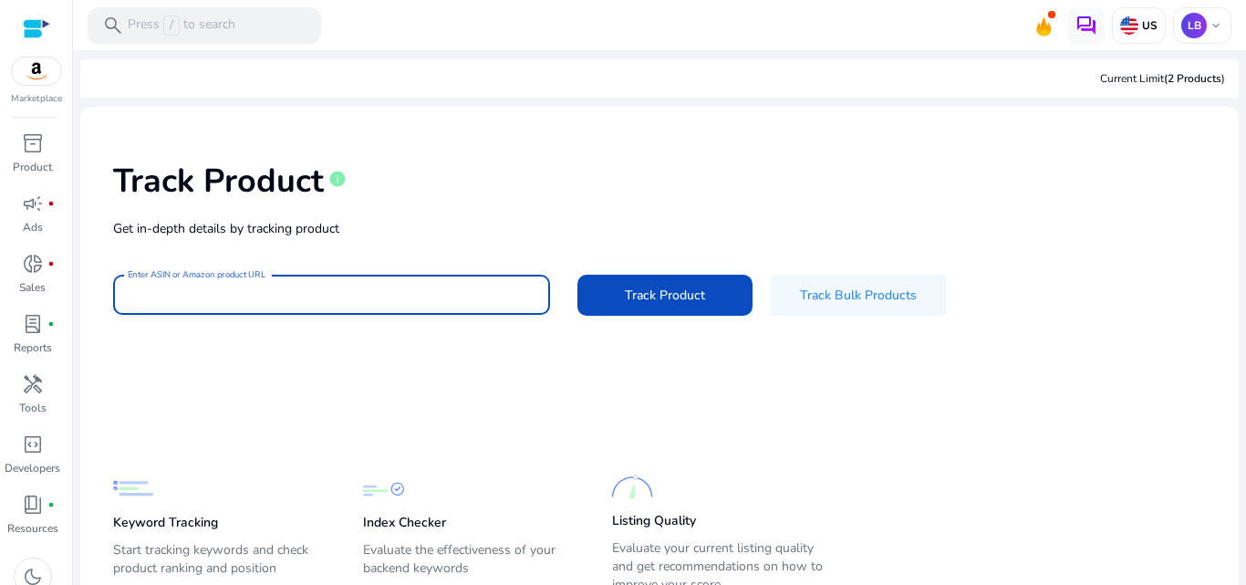
paste input "**********"
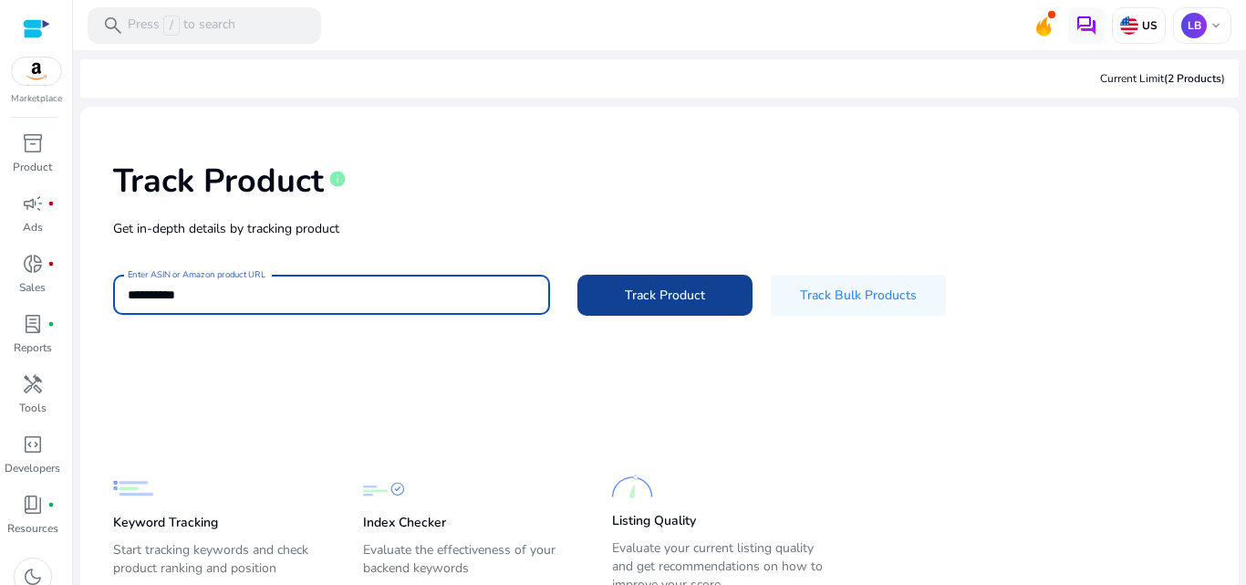
type input "**********"
click at [614, 294] on span at bounding box center [664, 295] width 175 height 44
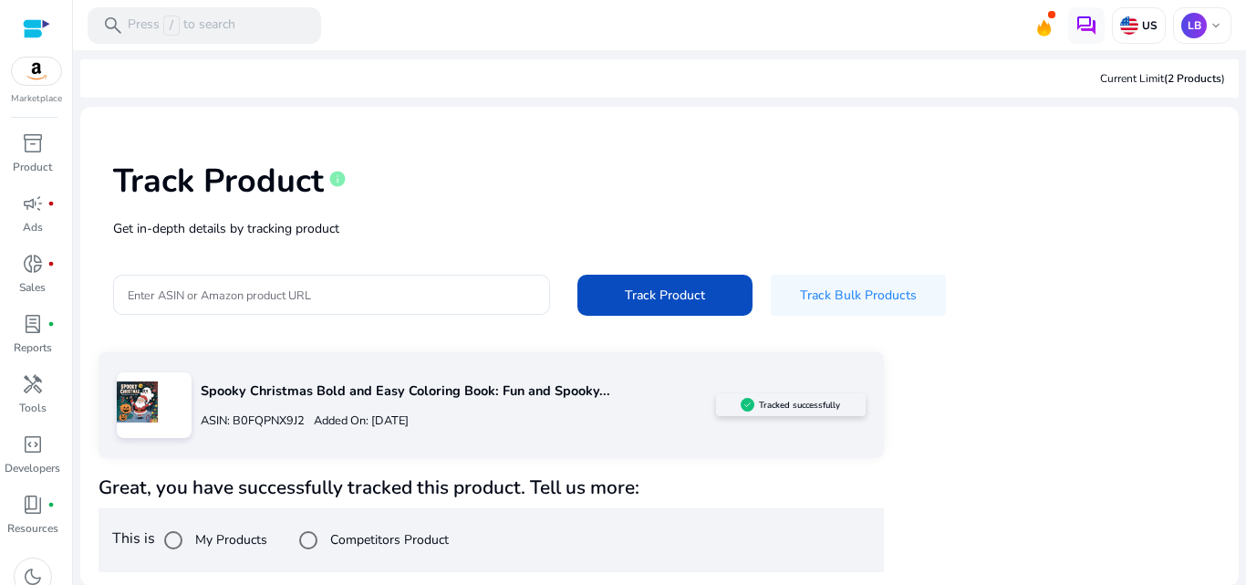
click at [1042, 160] on div "Track Product info" at bounding box center [659, 177] width 1093 height 75
click at [236, 543] on label "My Products" at bounding box center [230, 538] width 76 height 19
click at [338, 545] on label "Competitors Product" at bounding box center [388, 538] width 122 height 19
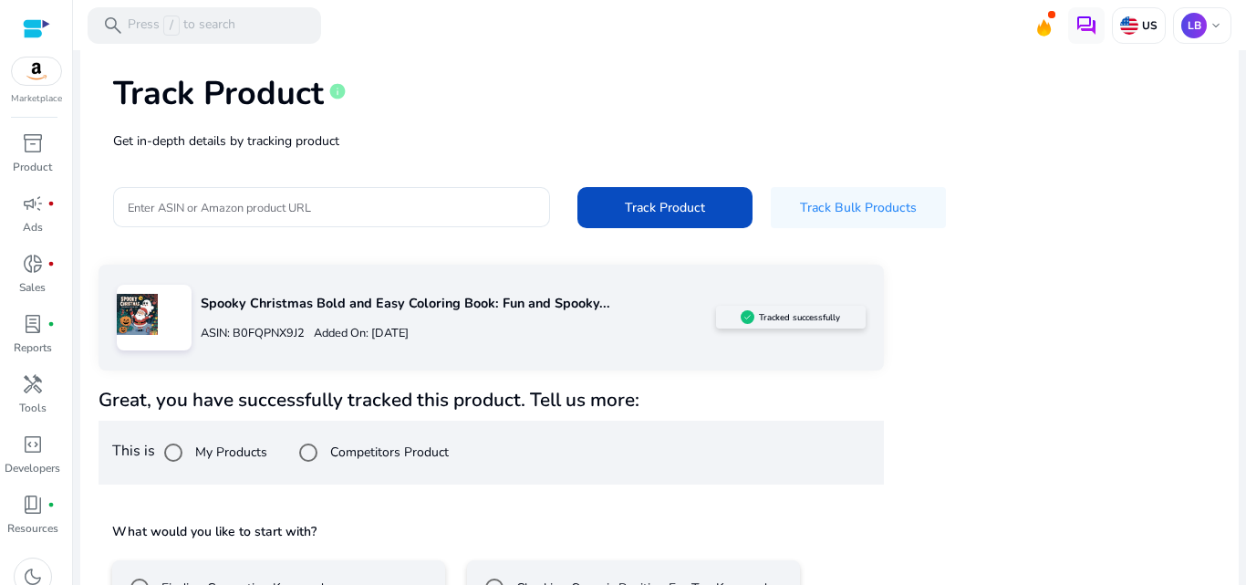
scroll to position [214, 0]
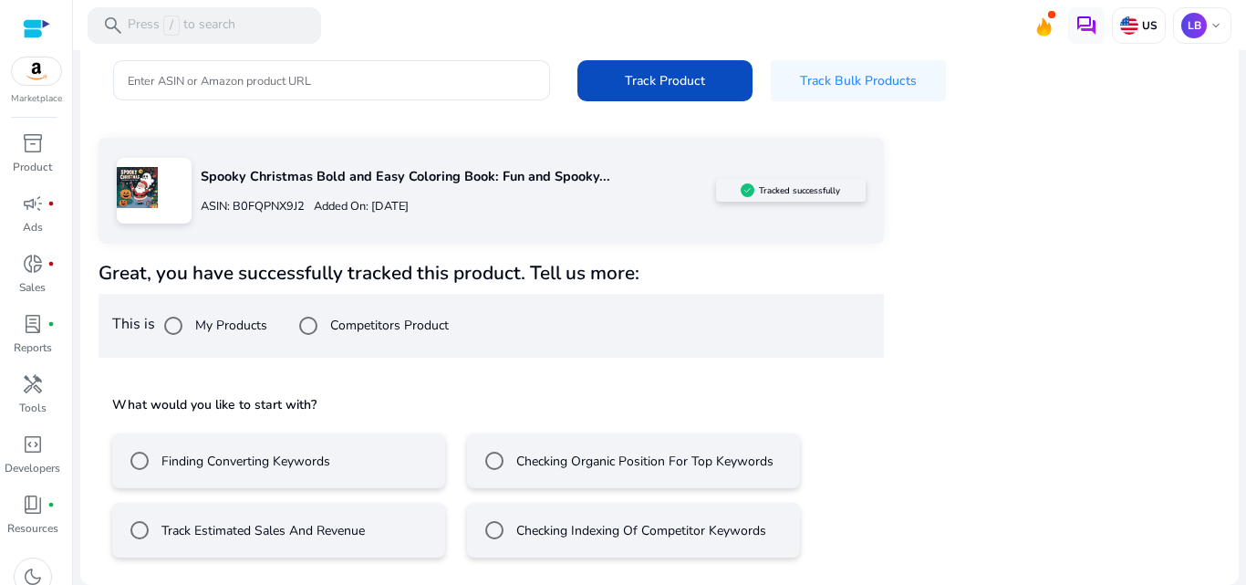
click at [277, 471] on div "Finding Converting Keywords" at bounding box center [225, 460] width 209 height 36
click at [922, 389] on div "Spooky Christmas Bold and Easy Coloring Book: Fun and Spooky... ASIN: B0FQPNX9J…" at bounding box center [660, 395] width 1122 height 514
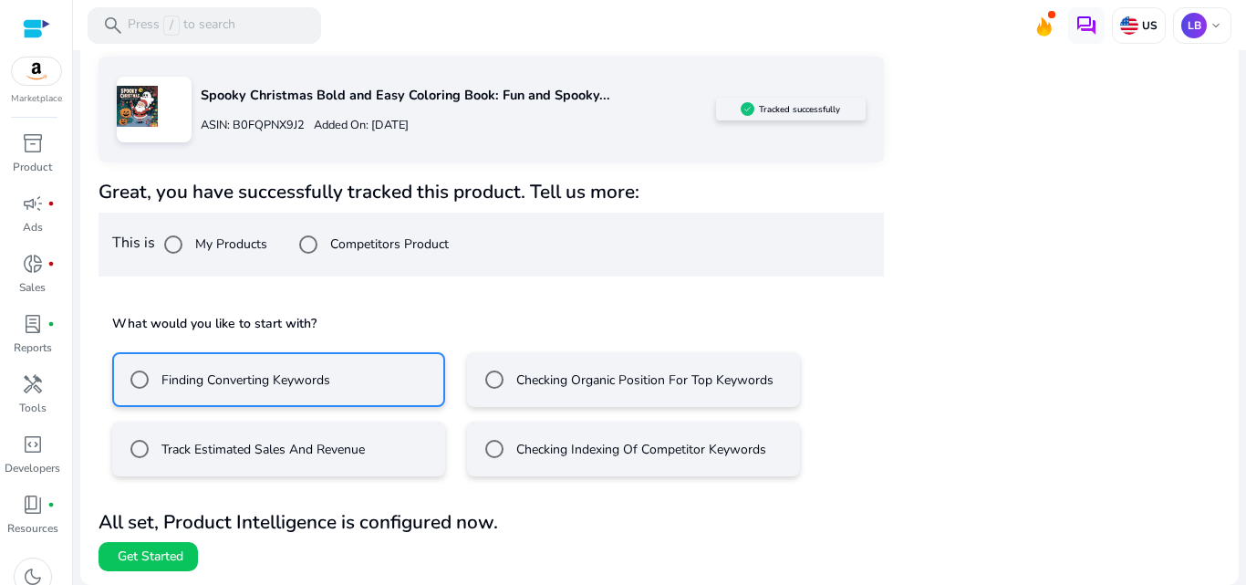
click at [629, 388] on label "Checking Organic Position For Top Keywords" at bounding box center [643, 379] width 261 height 19
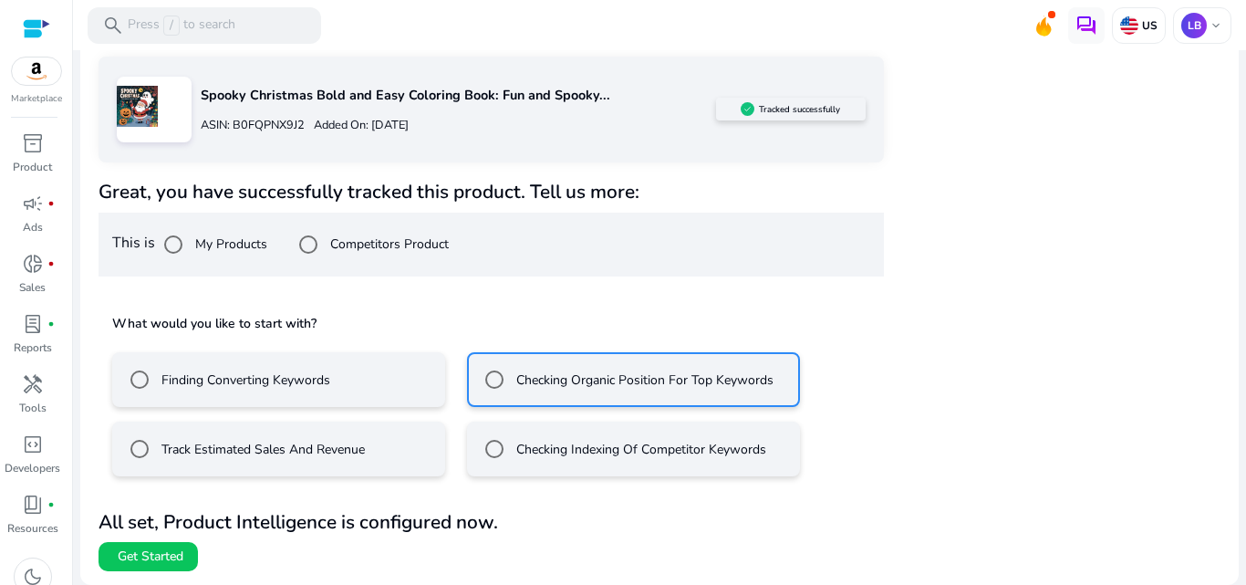
click at [597, 451] on label "Checking Indexing Of Competitor Keywords" at bounding box center [640, 449] width 254 height 19
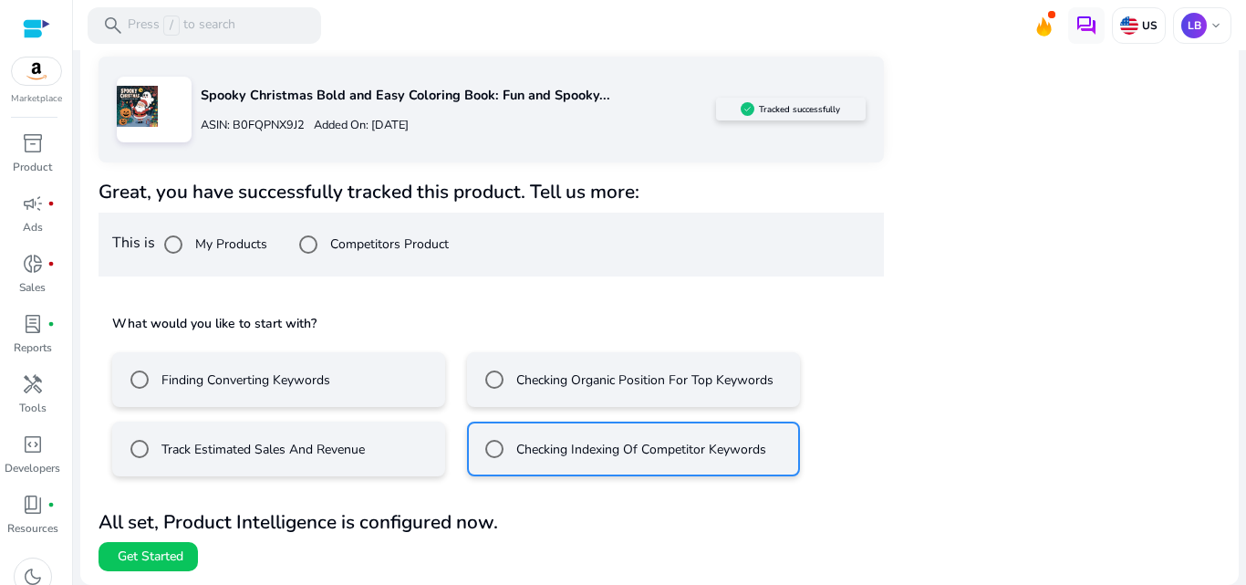
click at [300, 509] on b "All set, Product Intelligence is configured now." at bounding box center [298, 522] width 399 height 26
click at [140, 568] on span at bounding box center [148, 556] width 99 height 44
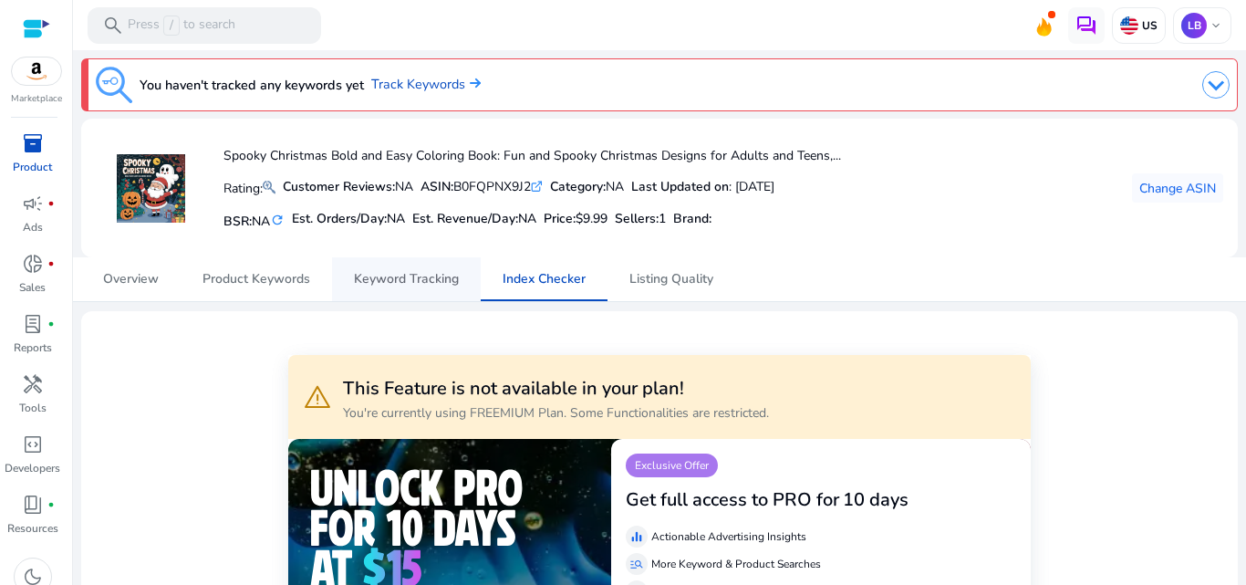
click at [397, 282] on span "Keyword Tracking" at bounding box center [406, 279] width 105 height 13
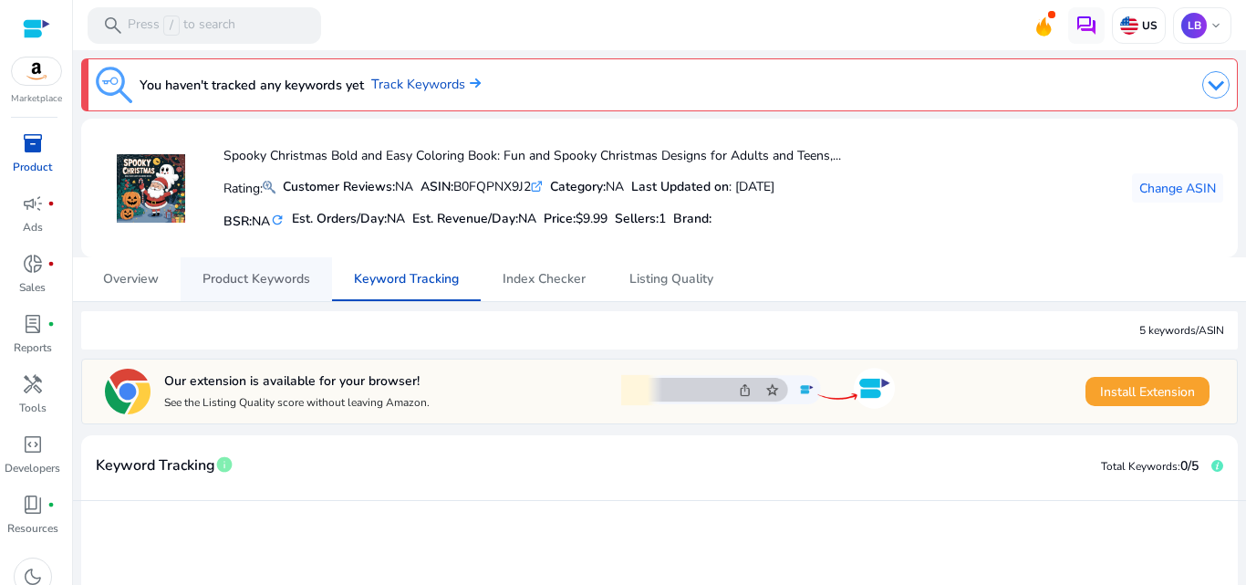
click at [276, 281] on span "Product Keywords" at bounding box center [256, 279] width 108 height 13
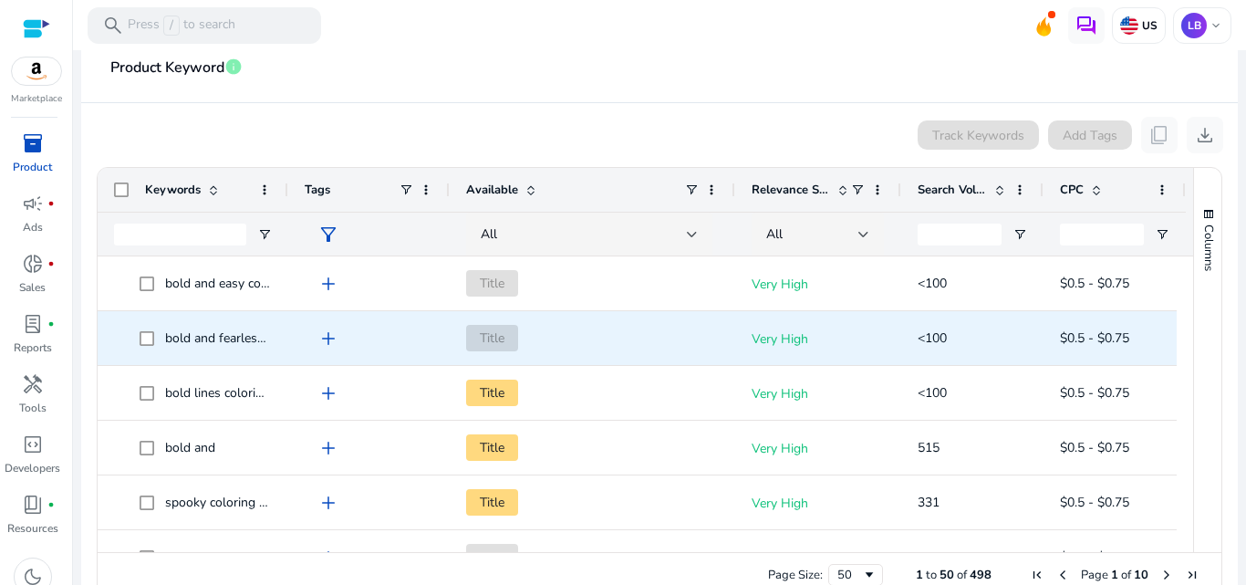
scroll to position [341, 0]
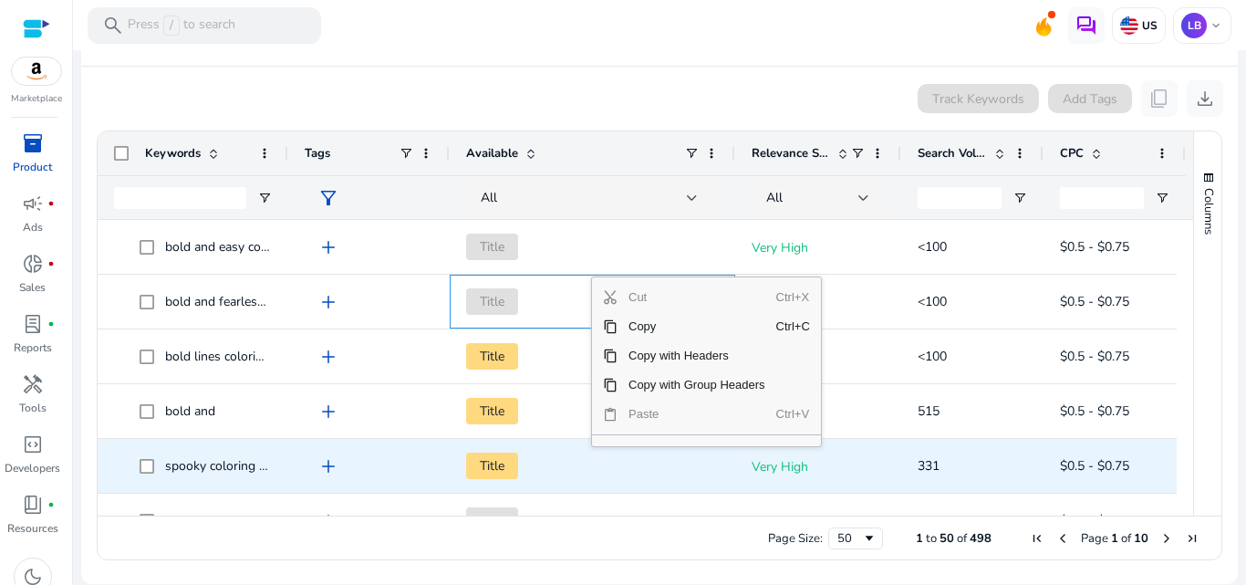
click at [638, 447] on span "Title" at bounding box center [592, 465] width 253 height 37
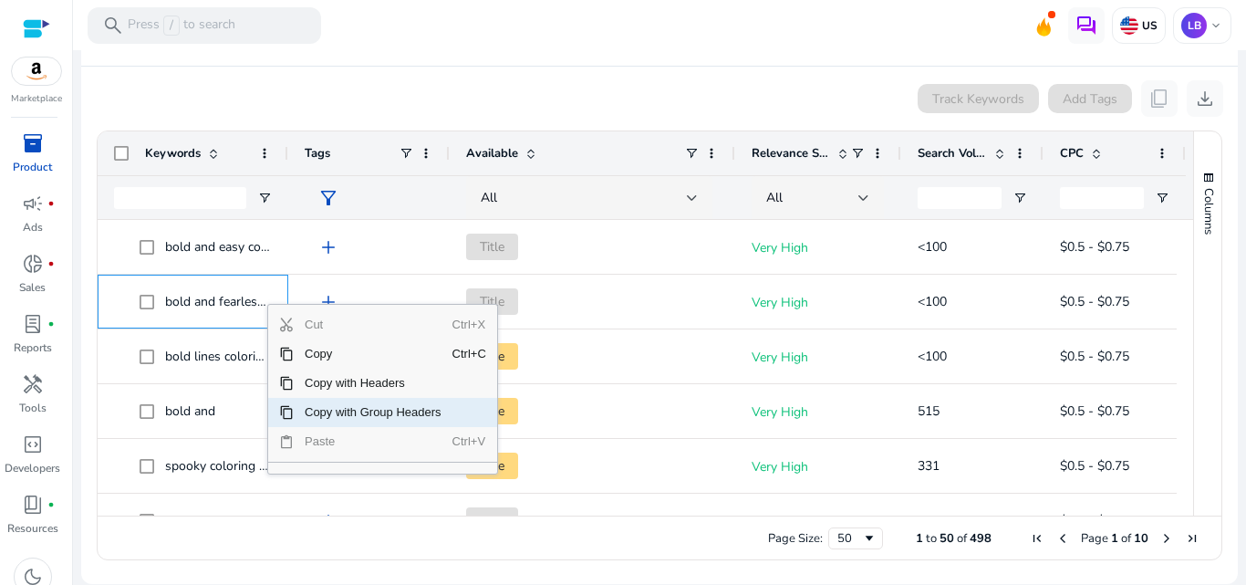
click at [375, 413] on span "Copy with Group Headers" at bounding box center [373, 412] width 159 height 29
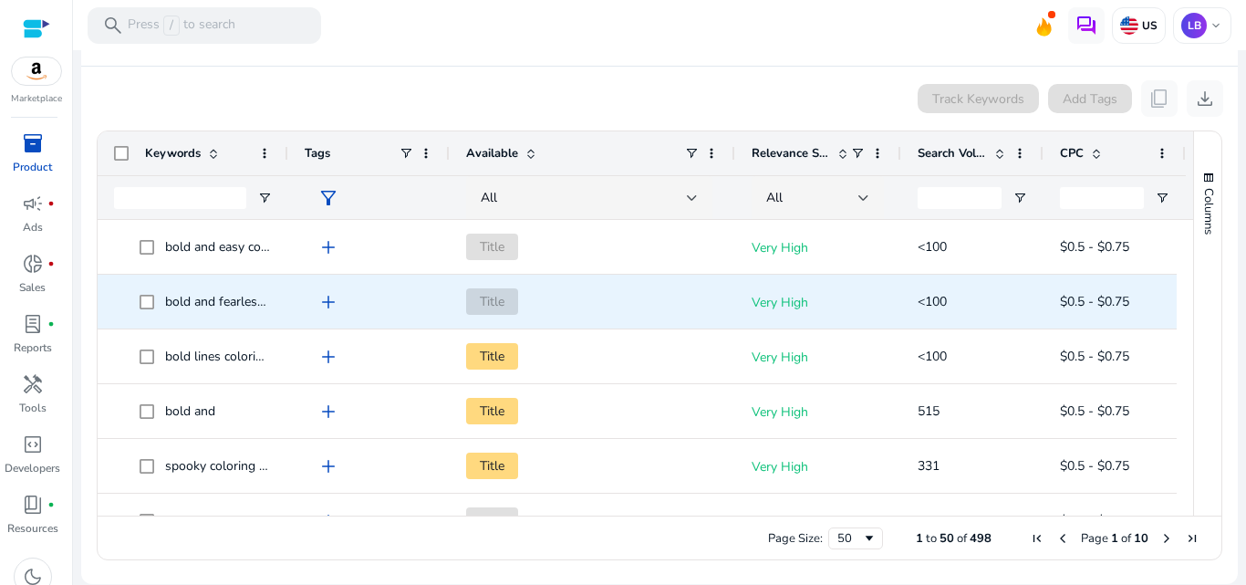
click at [368, 304] on div "add" at bounding box center [373, 302] width 119 height 34
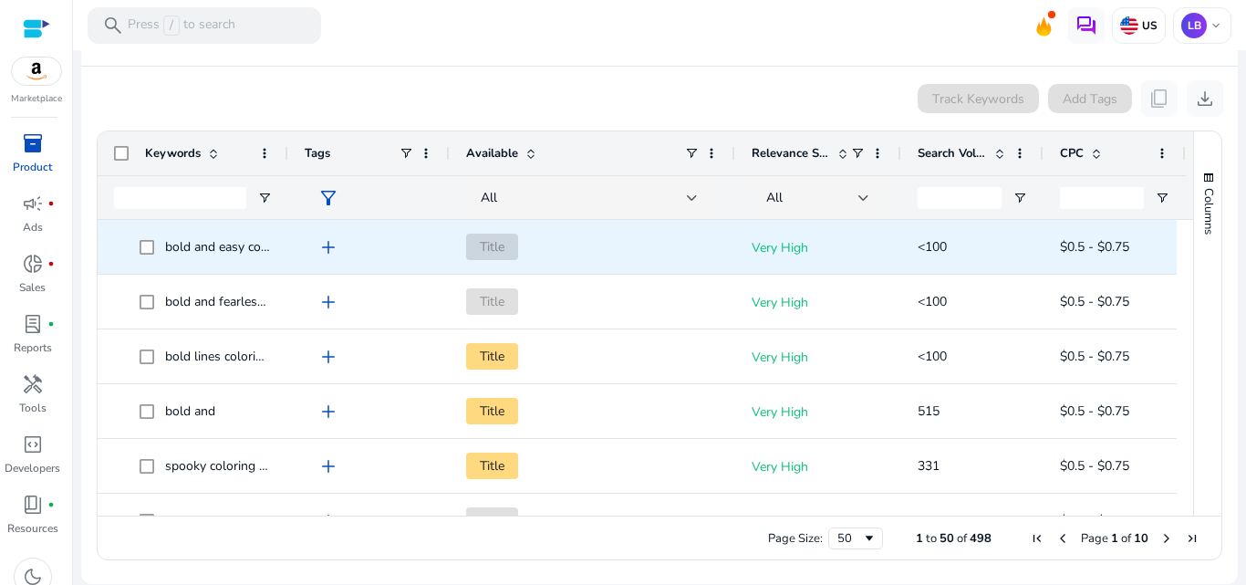
click at [285, 243] on div "bold and easy coloring pages" at bounding box center [193, 247] width 191 height 54
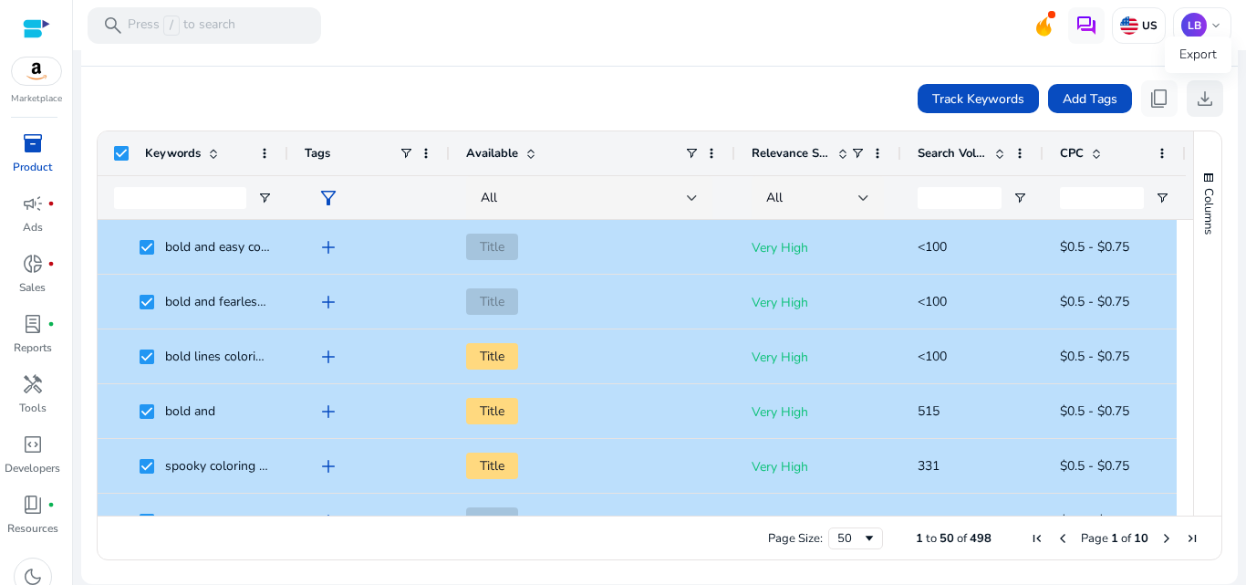
click at [1199, 109] on span "download" at bounding box center [1205, 99] width 22 height 22
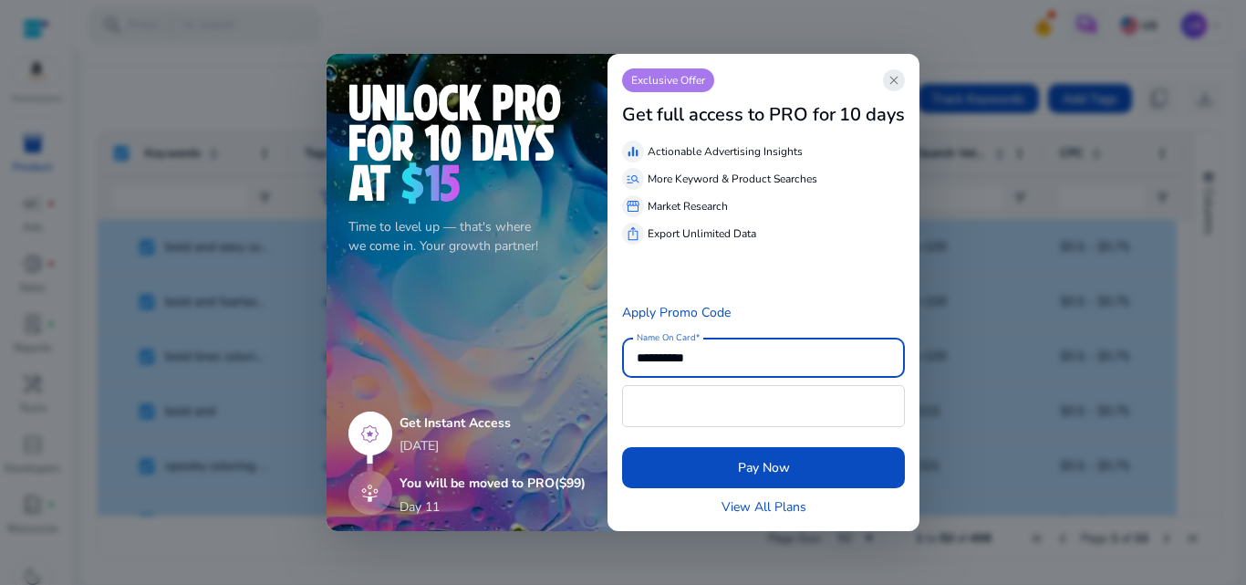
click at [897, 77] on span "close" at bounding box center [894, 80] width 15 height 15
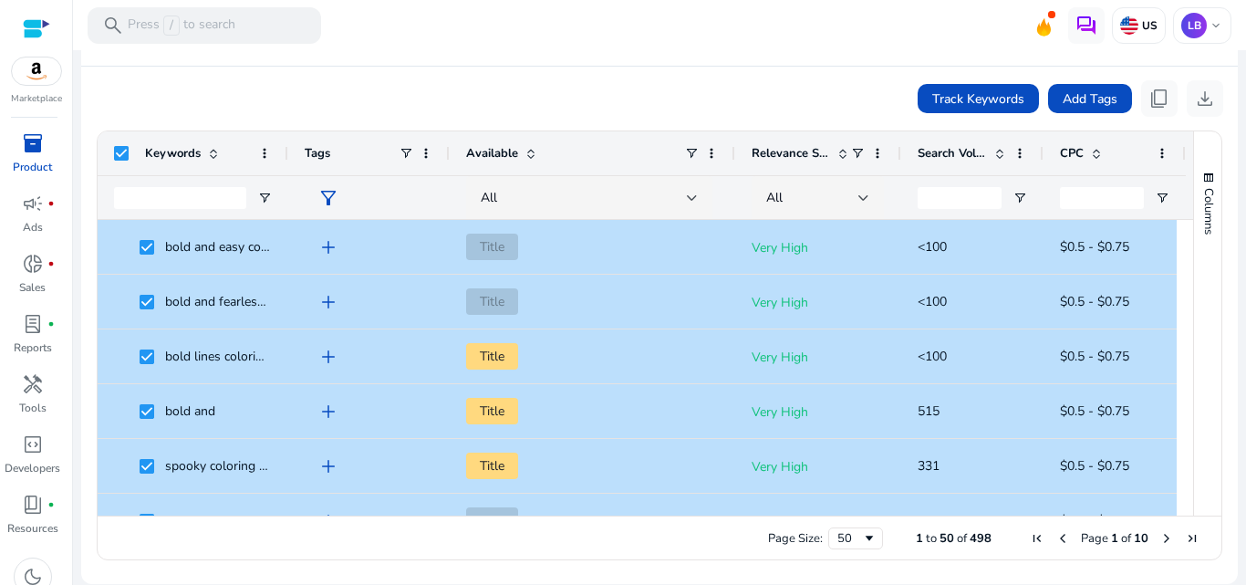
click at [1158, 161] on div "CPC" at bounding box center [1114, 153] width 109 height 44
click at [1160, 155] on span at bounding box center [1162, 153] width 15 height 15
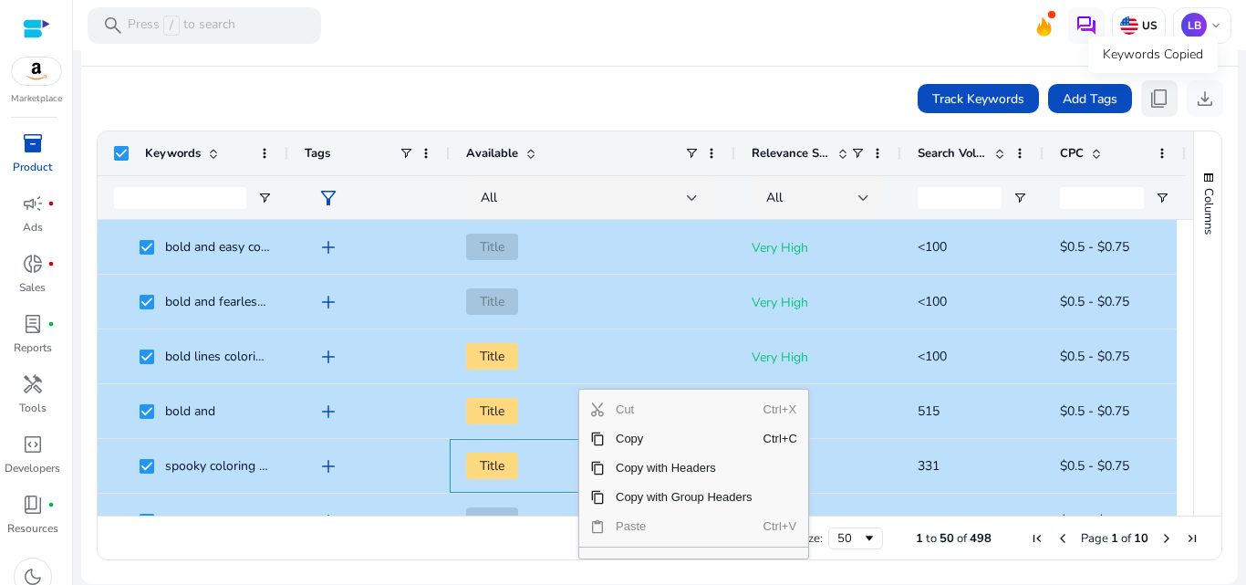
click at [1148, 99] on span "content_copy" at bounding box center [1159, 99] width 22 height 22
